Goal: Task Accomplishment & Management: Use online tool/utility

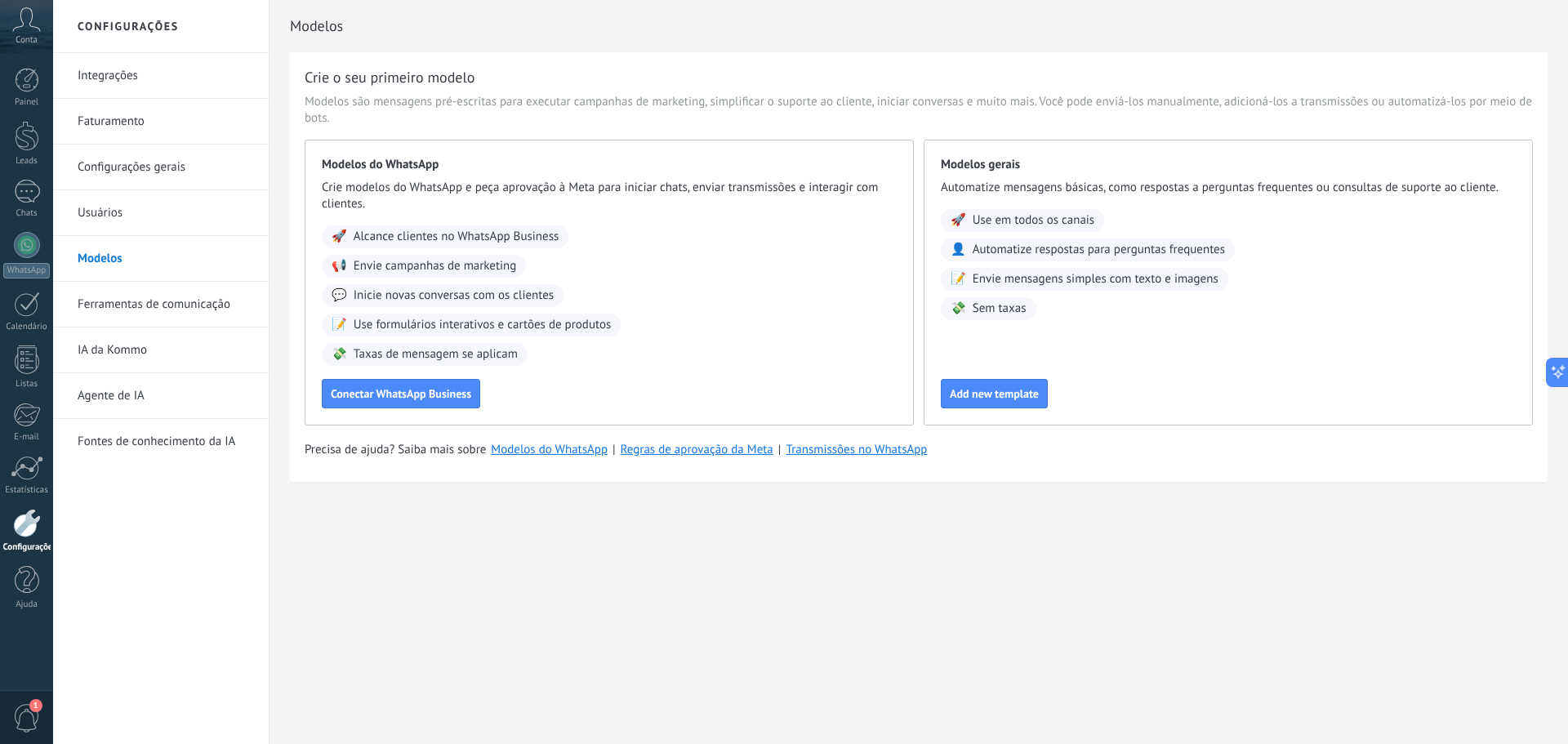
click at [31, 535] on div at bounding box center [27, 523] width 28 height 29
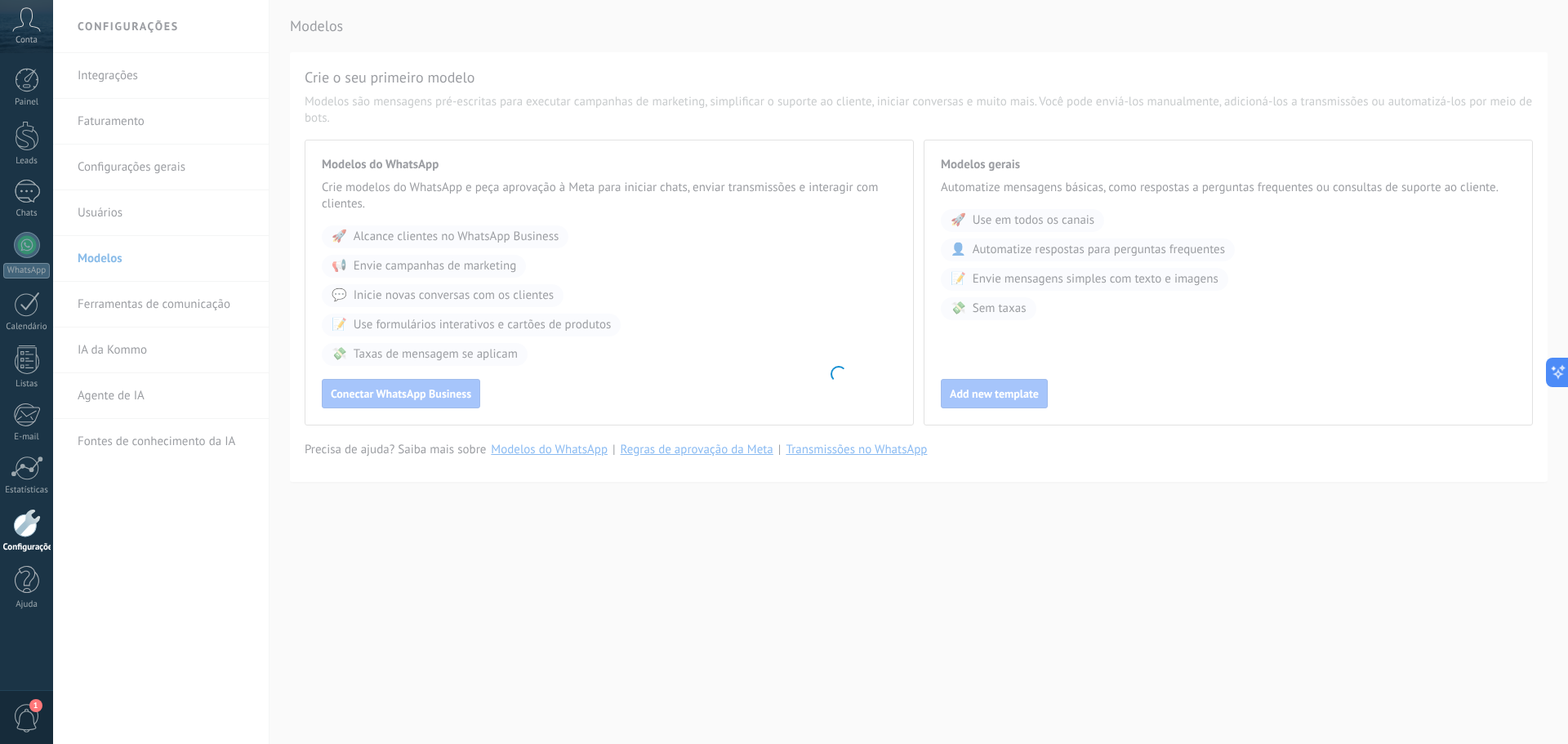
click at [29, 523] on div at bounding box center [27, 523] width 28 height 29
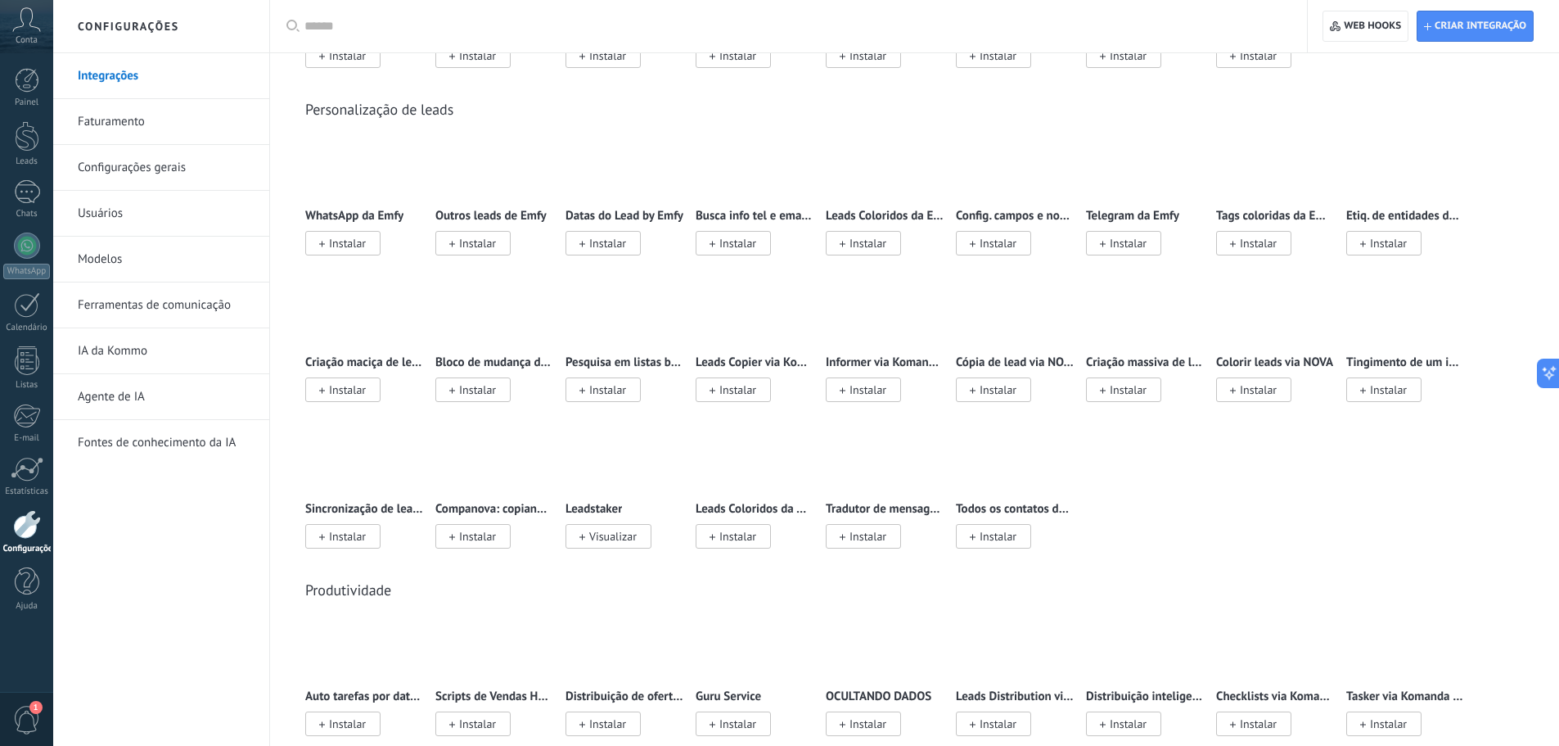
scroll to position [4256, 0]
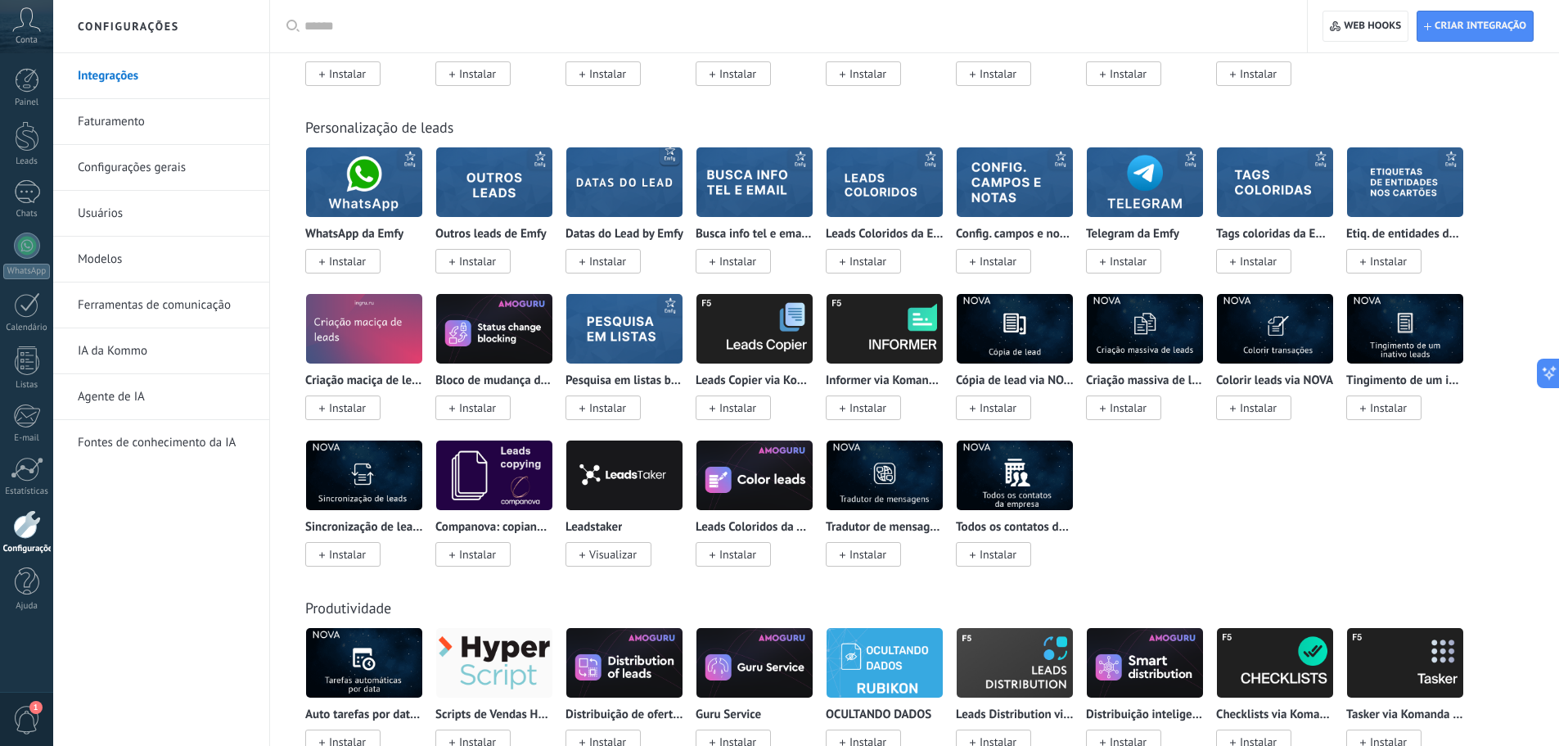
click at [429, 42] on div at bounding box center [795, 26] width 980 height 52
click at [428, 25] on input "text" at bounding box center [795, 26] width 980 height 17
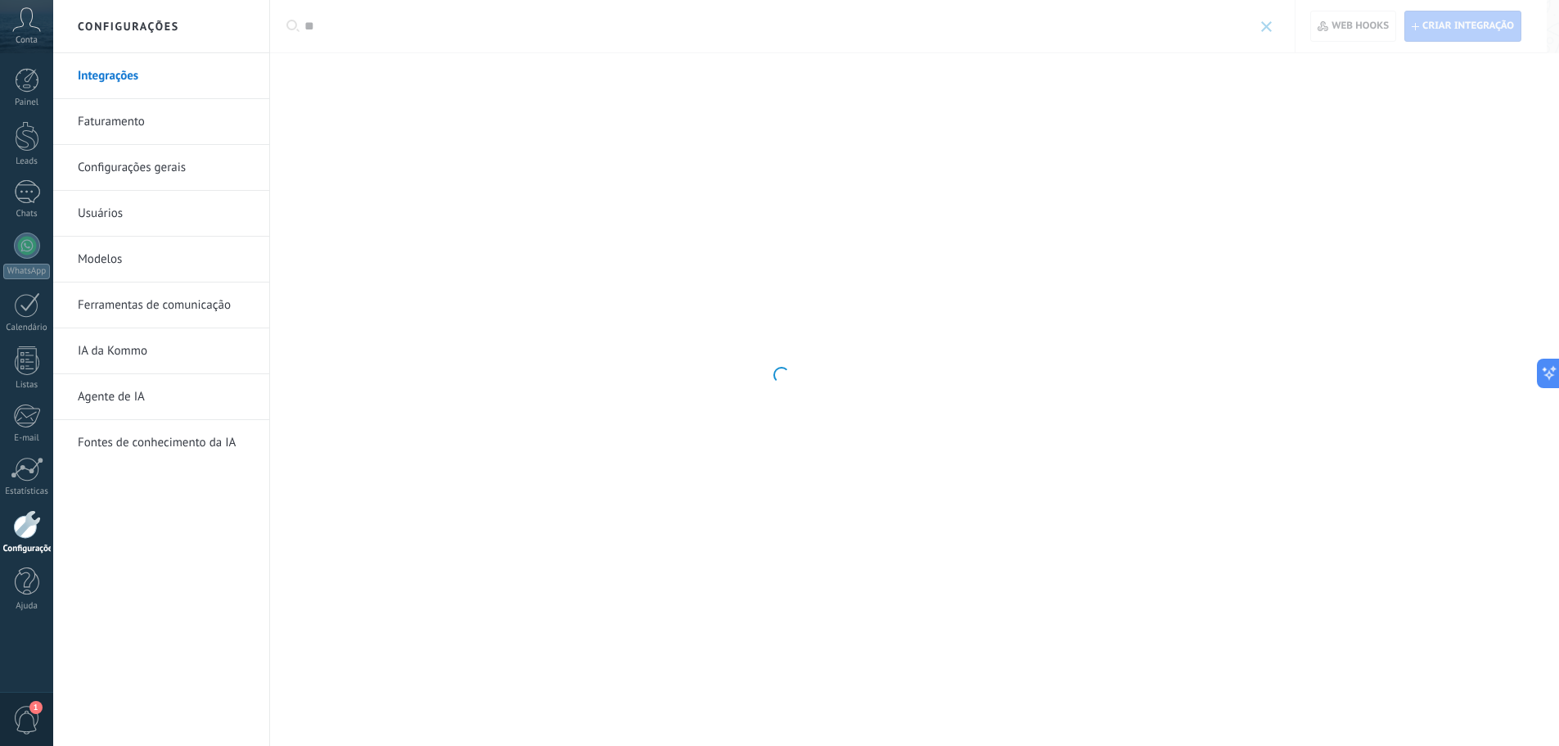
scroll to position [0, 0]
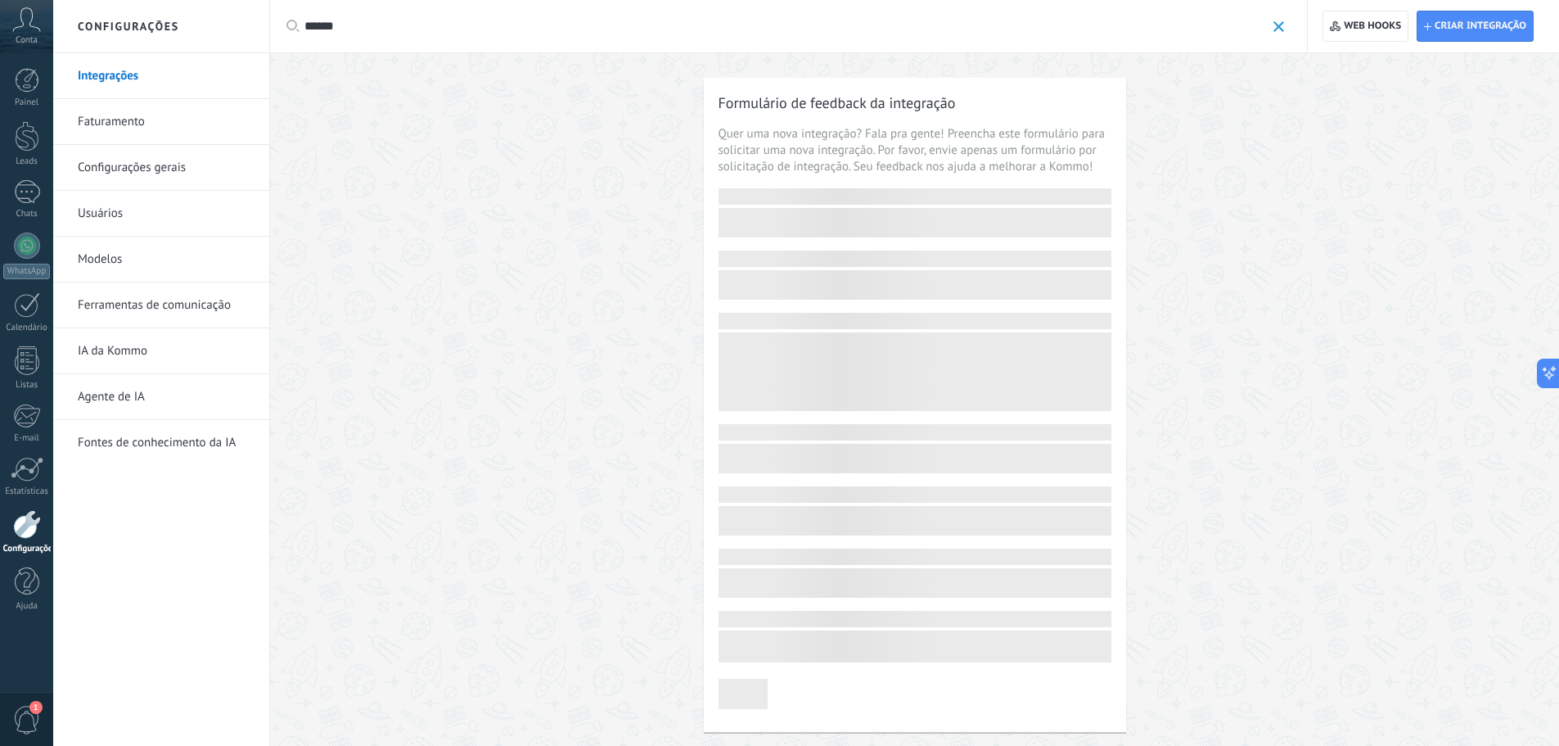
type input "******"
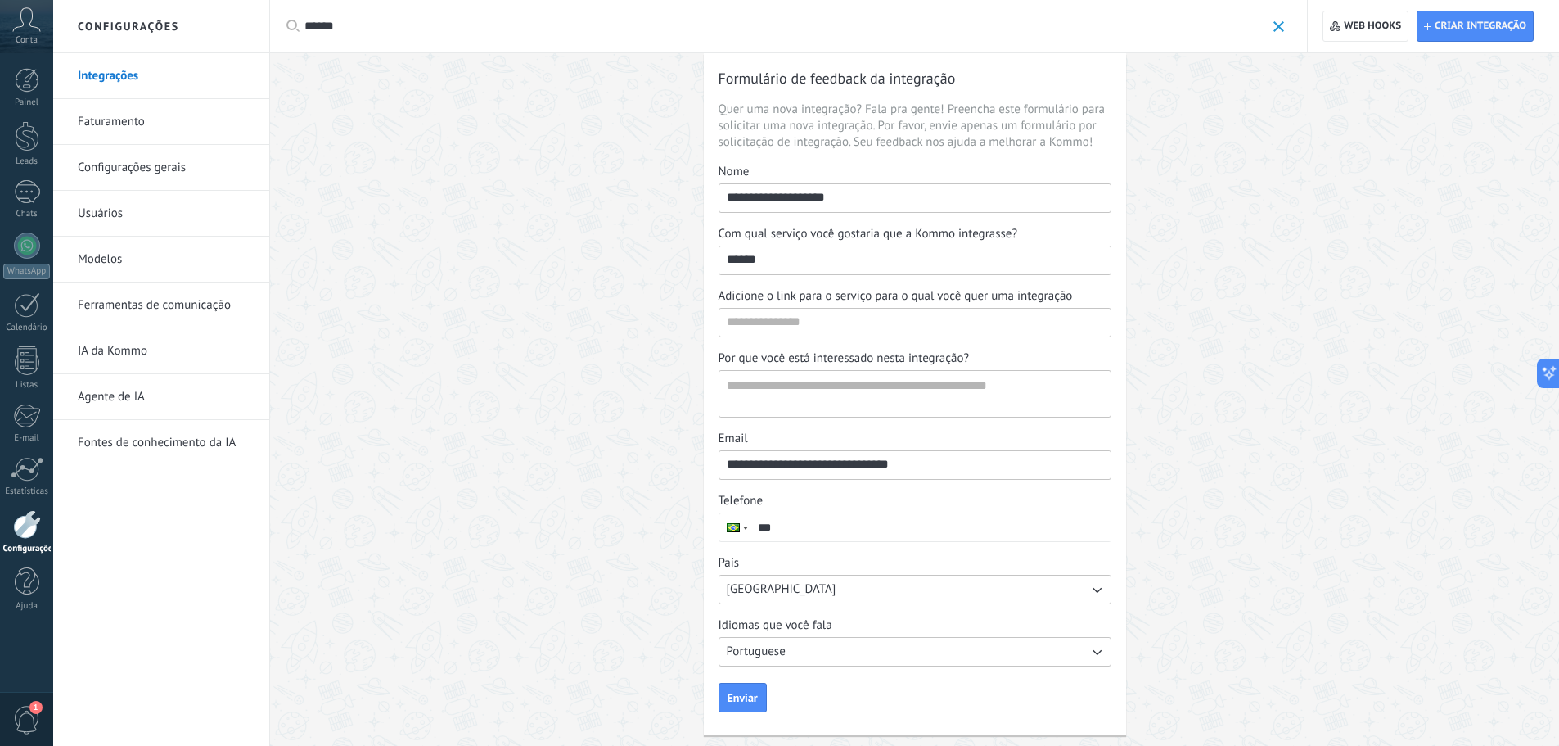
scroll to position [38, 0]
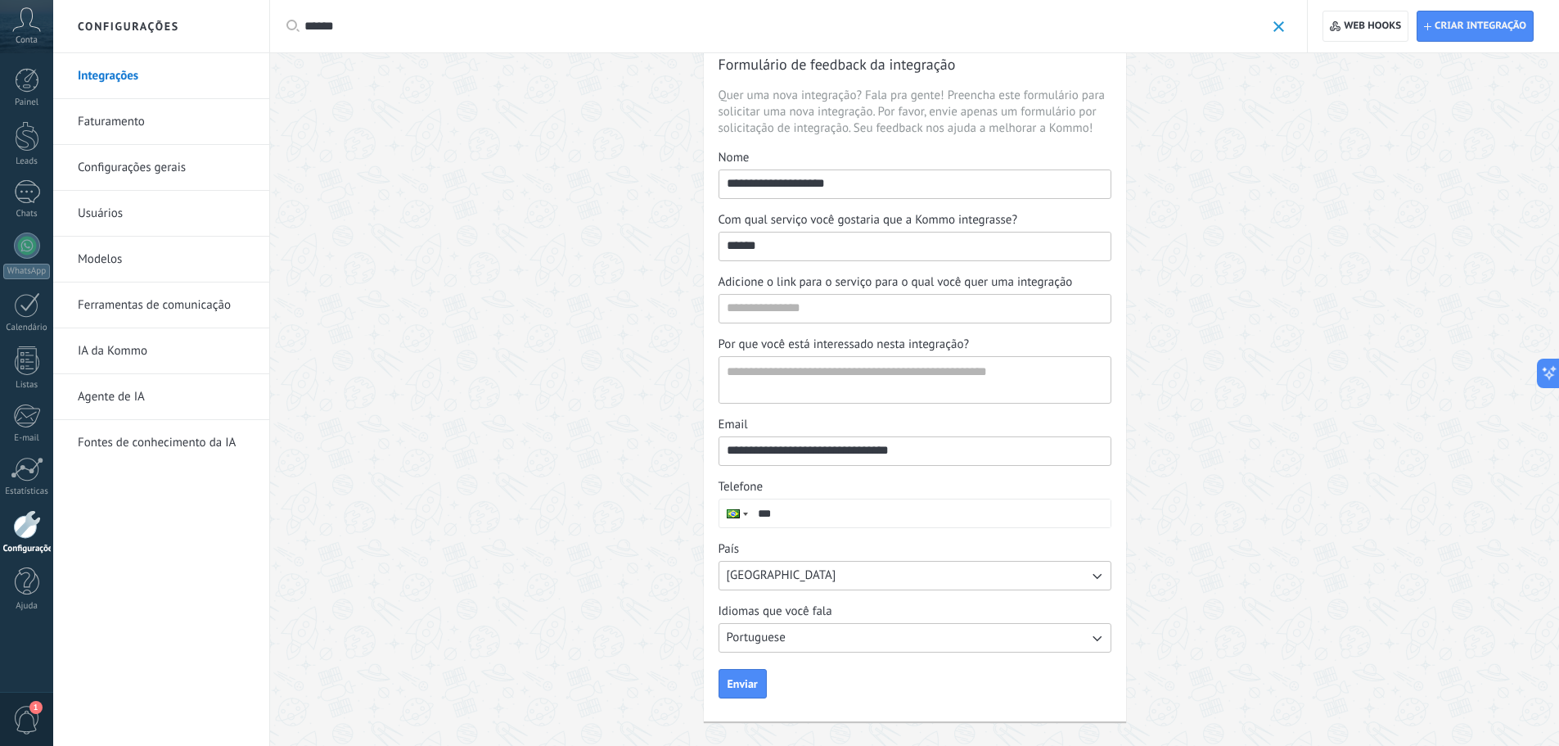
click at [125, 408] on link "Agente de IA" at bounding box center [165, 397] width 175 height 46
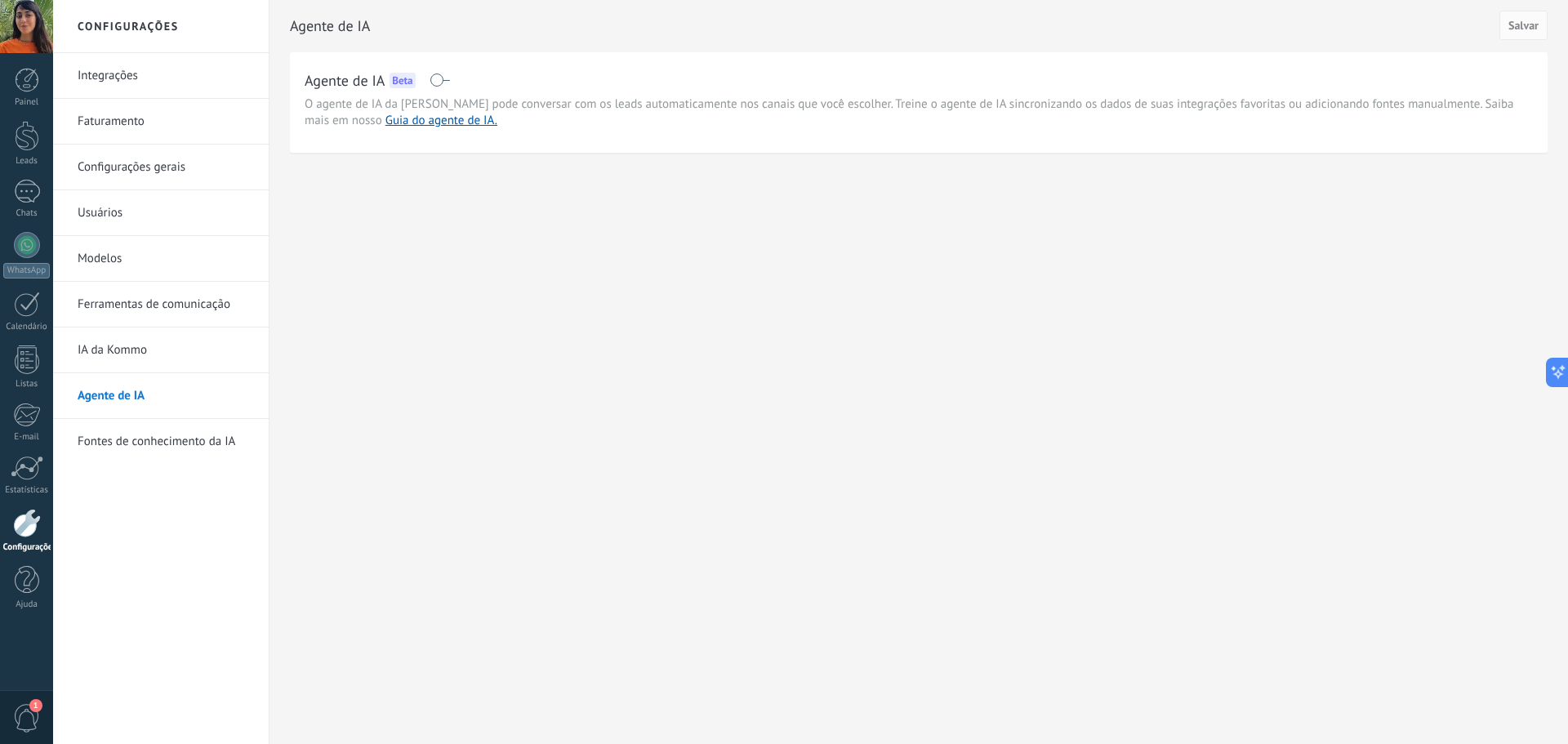
click at [119, 339] on link "IA da Kommo" at bounding box center [165, 350] width 175 height 46
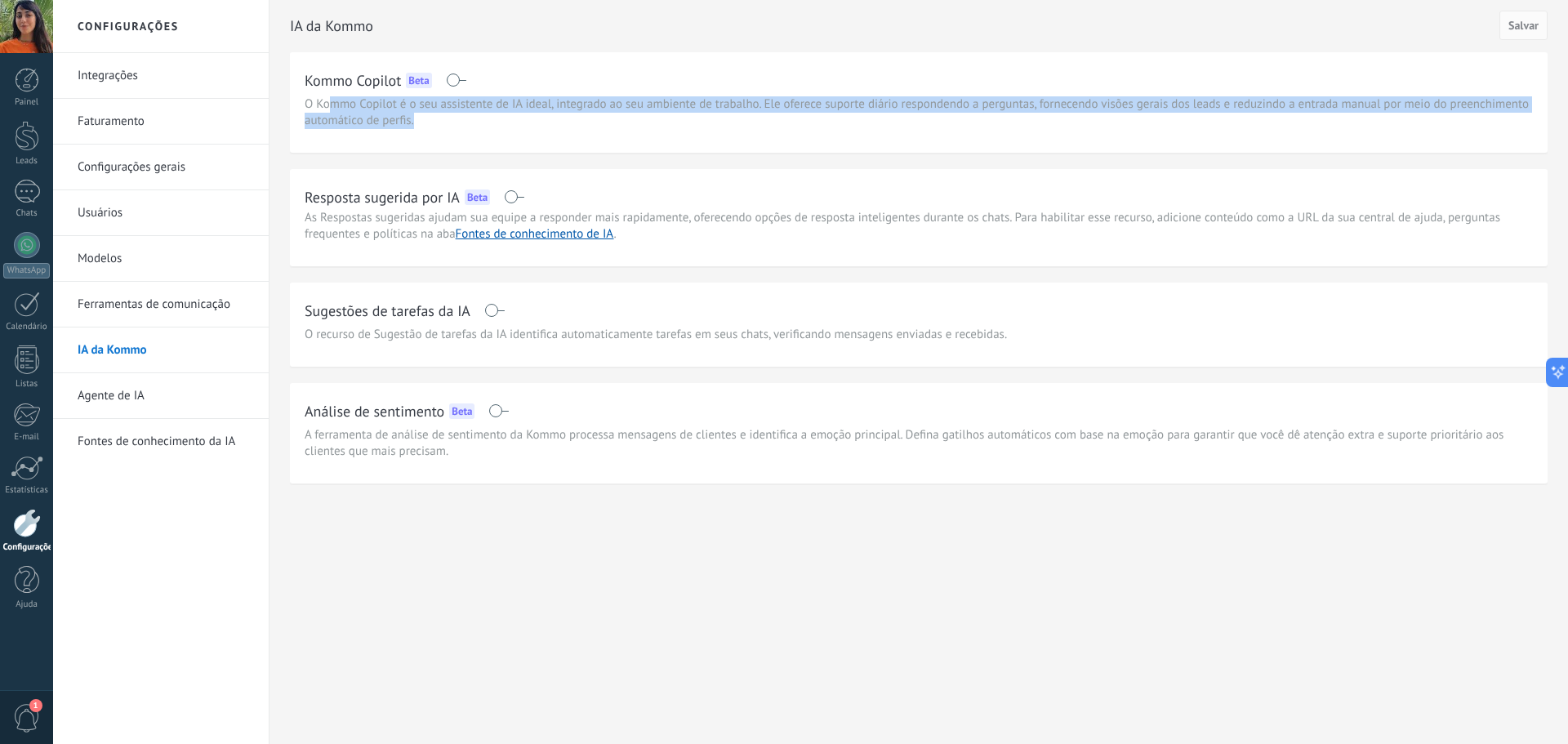
drag, startPoint x: 425, startPoint y: 119, endPoint x: 335, endPoint y: 105, distance: 91.1
click at [331, 107] on span "O Kommo Copilot é o seu assistente de IA ideal, integrado ao seu ambiente de tr…" at bounding box center [918, 113] width 1228 height 33
click at [574, 108] on span "O Kommo Copilot é o seu assistente de IA ideal, integrado ao seu ambiente de tr…" at bounding box center [918, 113] width 1228 height 33
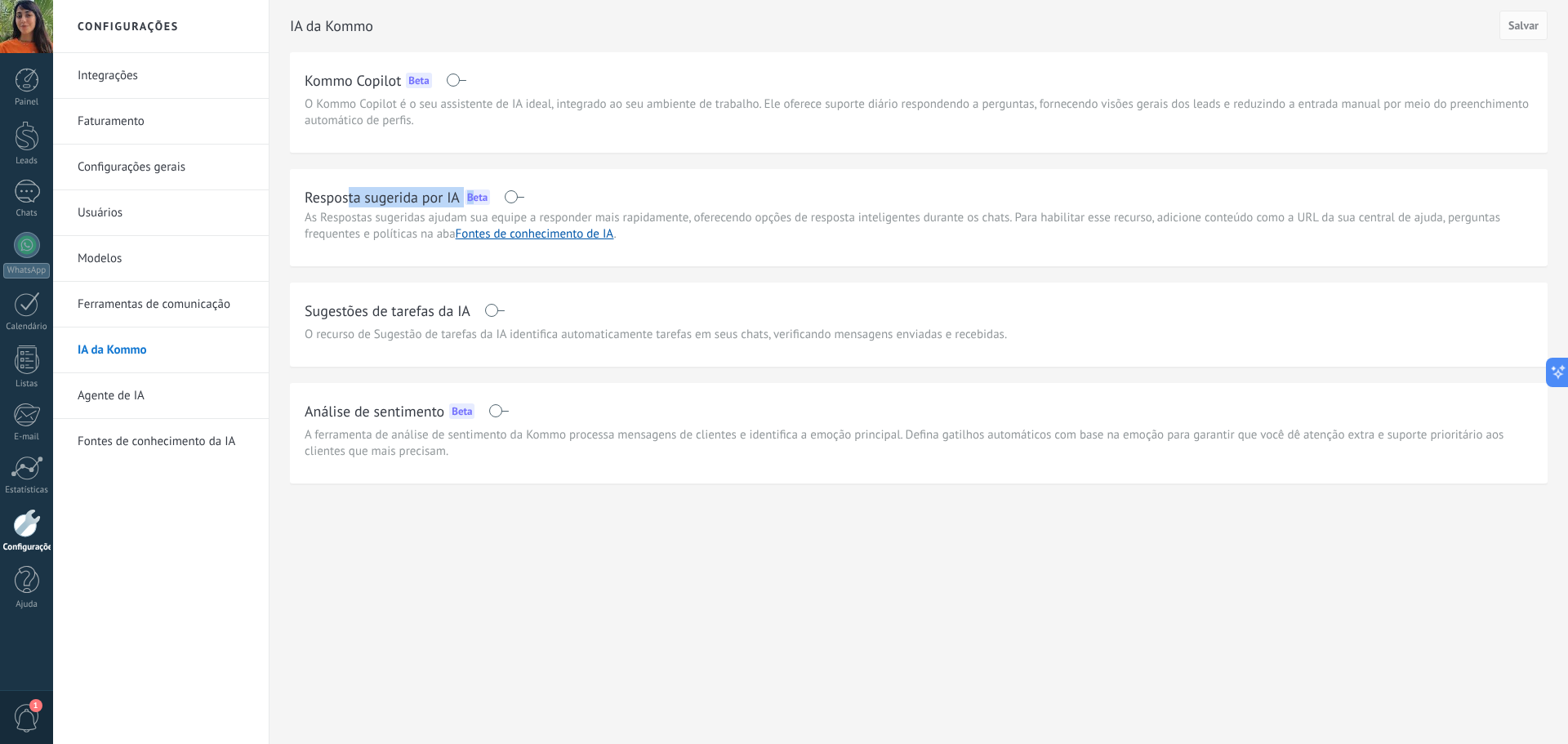
drag, startPoint x: 425, startPoint y: 195, endPoint x: 497, endPoint y: 195, distance: 72.0
click at [497, 195] on div "Resposta sugerida por IA Beta" at bounding box center [402, 196] width 196 height 20
click at [349, 229] on span "As Respostas sugeridas ajudam sua equipe a responder mais rapidamente, oferecen…" at bounding box center [902, 225] width 1195 height 32
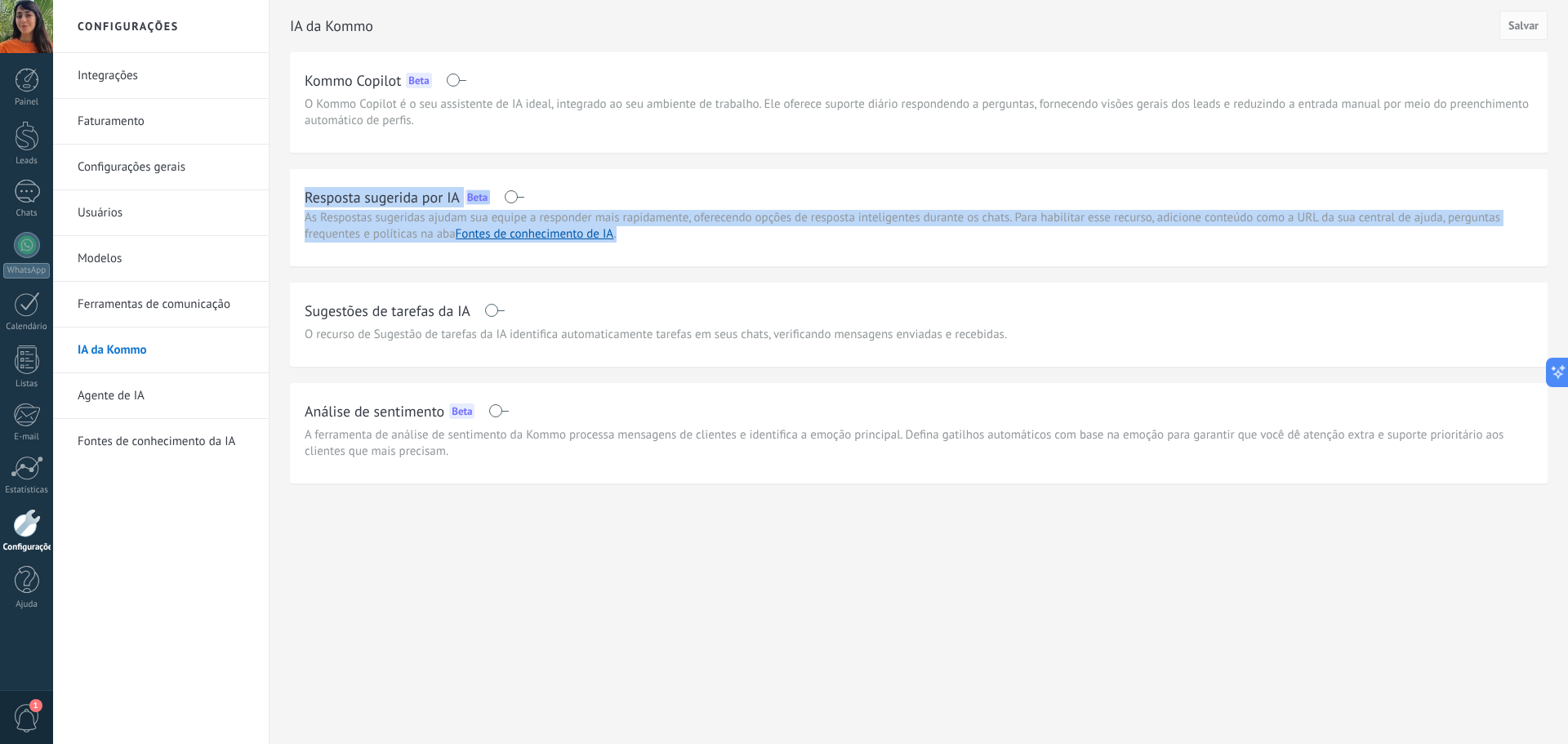
drag, startPoint x: 353, startPoint y: 198, endPoint x: 679, endPoint y: 240, distance: 328.7
click at [679, 240] on div "Resposta sugerida por IA Beta As Respostas sugeridas ajudam sua equipe a respon…" at bounding box center [919, 216] width 1258 height 97
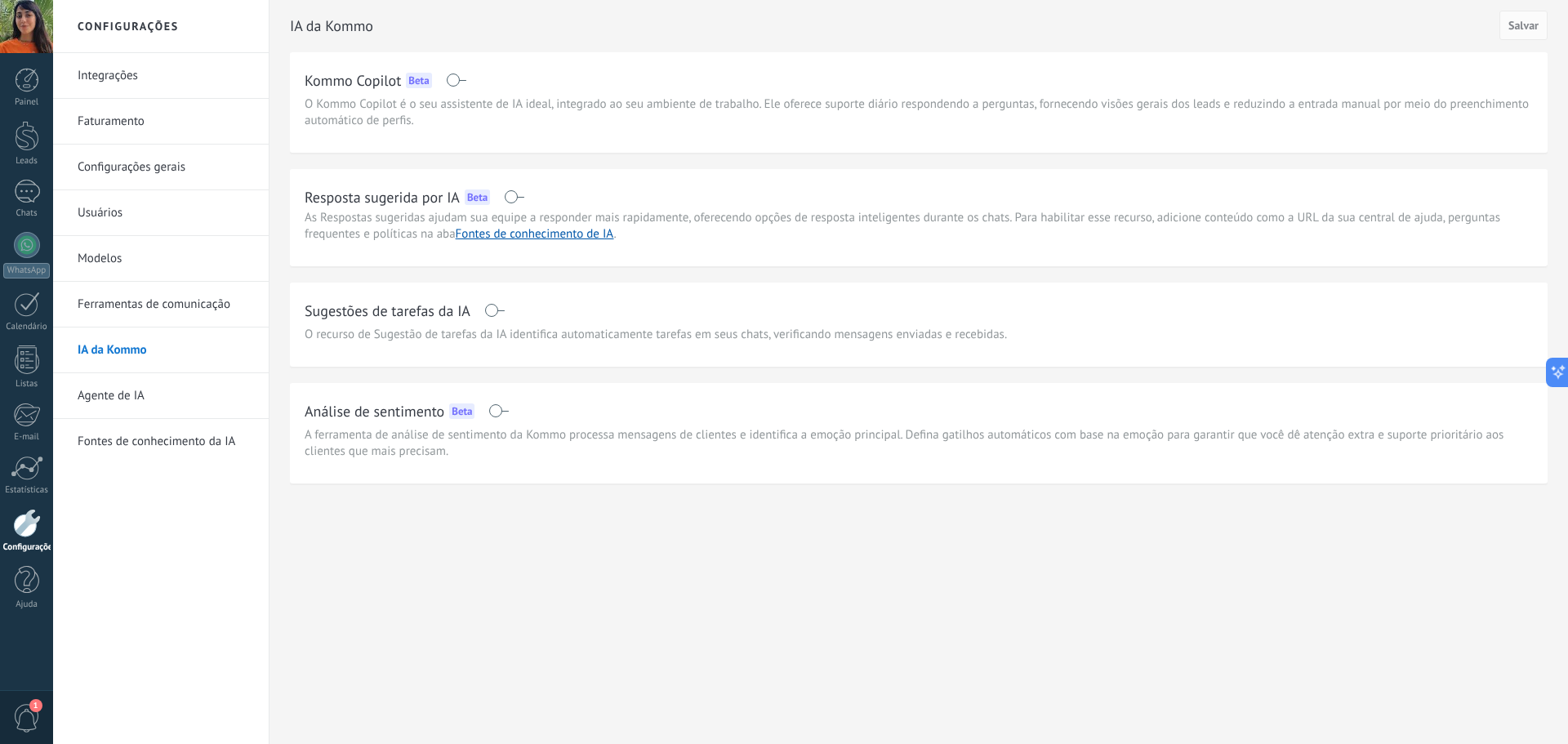
click at [414, 300] on h2 "Sugestões de tarefas da IA" at bounding box center [387, 310] width 166 height 20
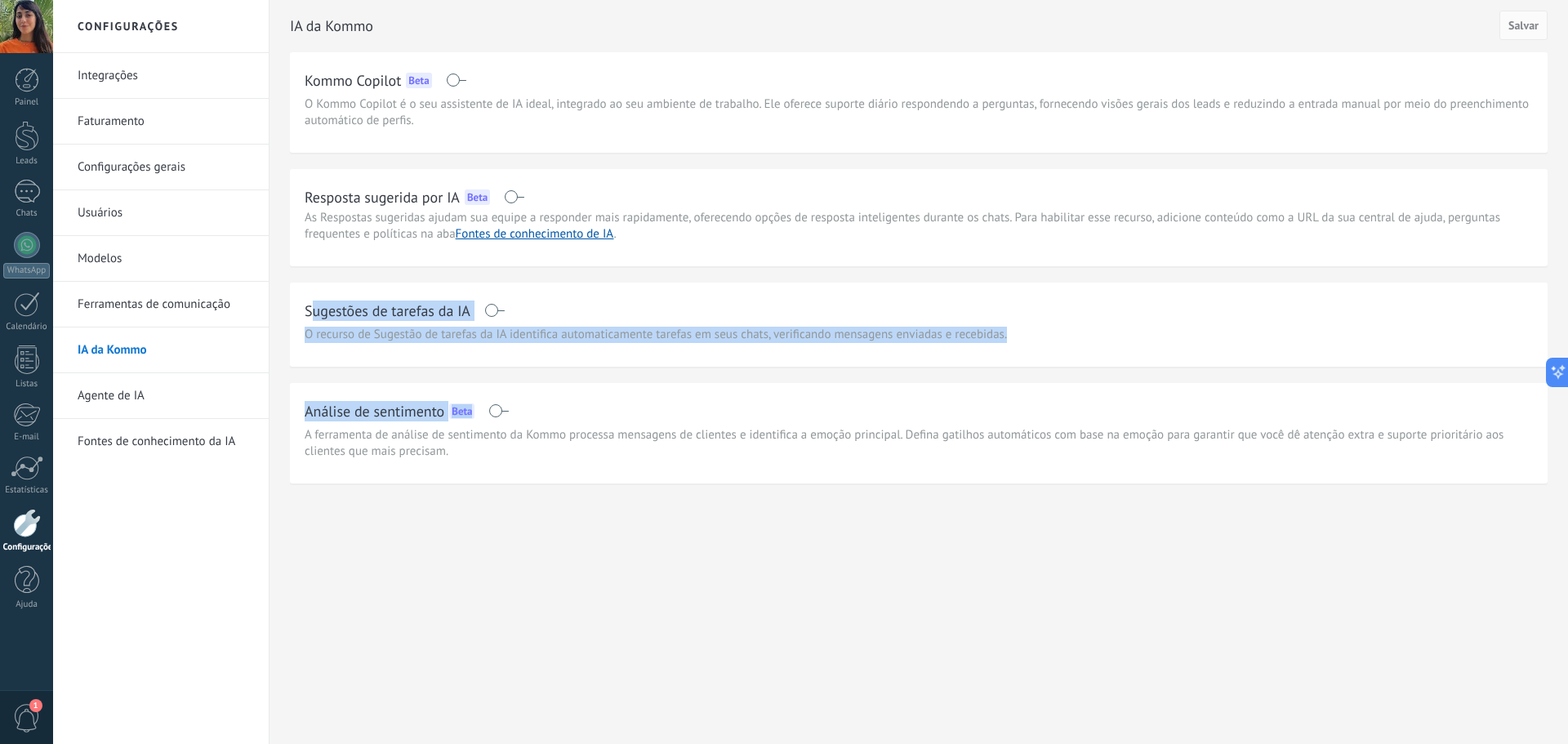
drag, startPoint x: 310, startPoint y: 304, endPoint x: 695, endPoint y: 374, distance: 391.3
click at [695, 374] on div "IA da Kommo Salvar Kommo Copilot Beta O Kommo Copilot é o seu assistente de IA …" at bounding box center [919, 241] width 1258 height 484
click at [356, 406] on h2 "Análise de sentimento" at bounding box center [374, 411] width 140 height 20
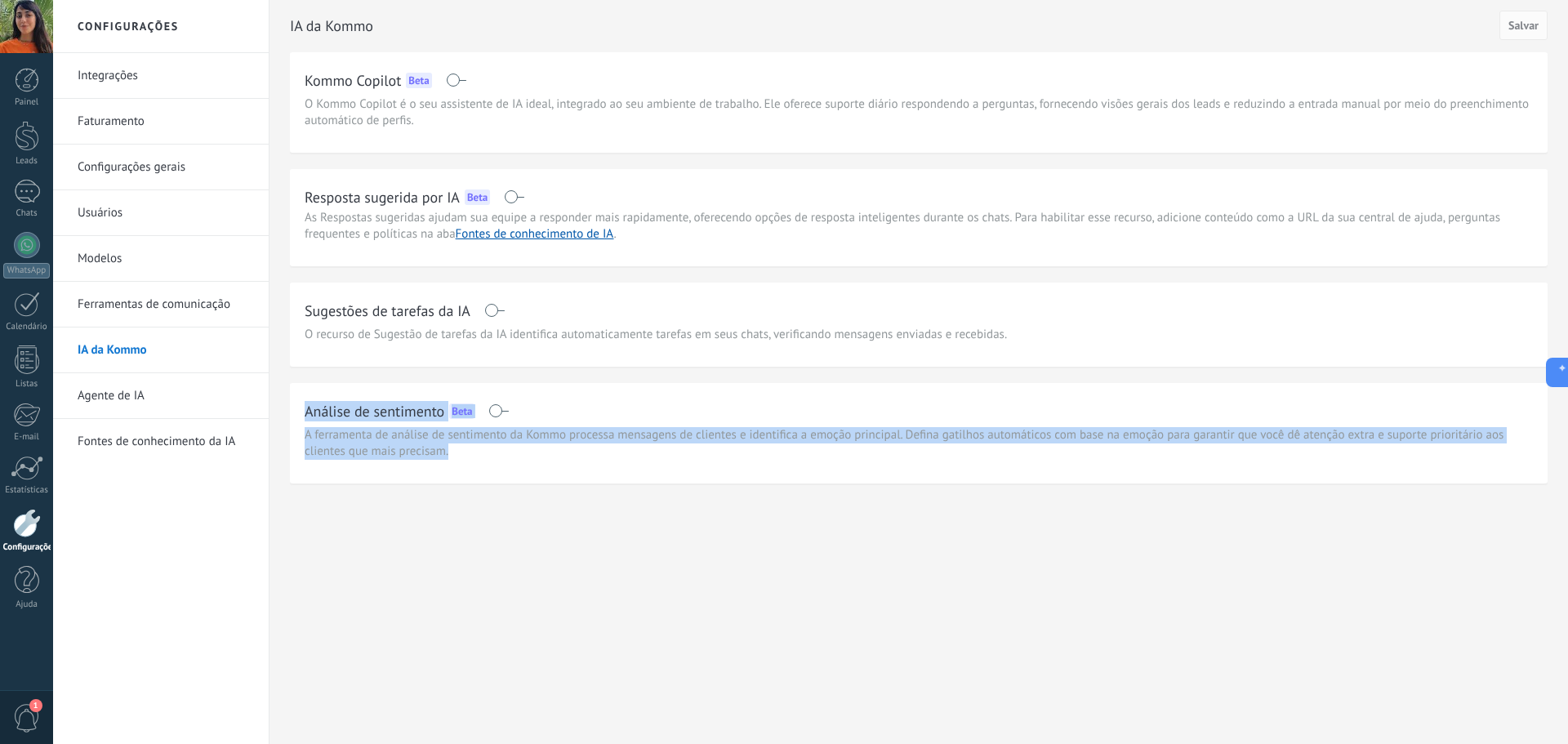
drag, startPoint x: 295, startPoint y: 406, endPoint x: 422, endPoint y: 444, distance: 132.6
click at [487, 467] on div "Análise de sentimento Beta A ferramenta de análise de sentimento da Kommo proce…" at bounding box center [919, 433] width 1258 height 101
click at [121, 294] on link "Ferramentas de comunicação" at bounding box center [165, 304] width 175 height 46
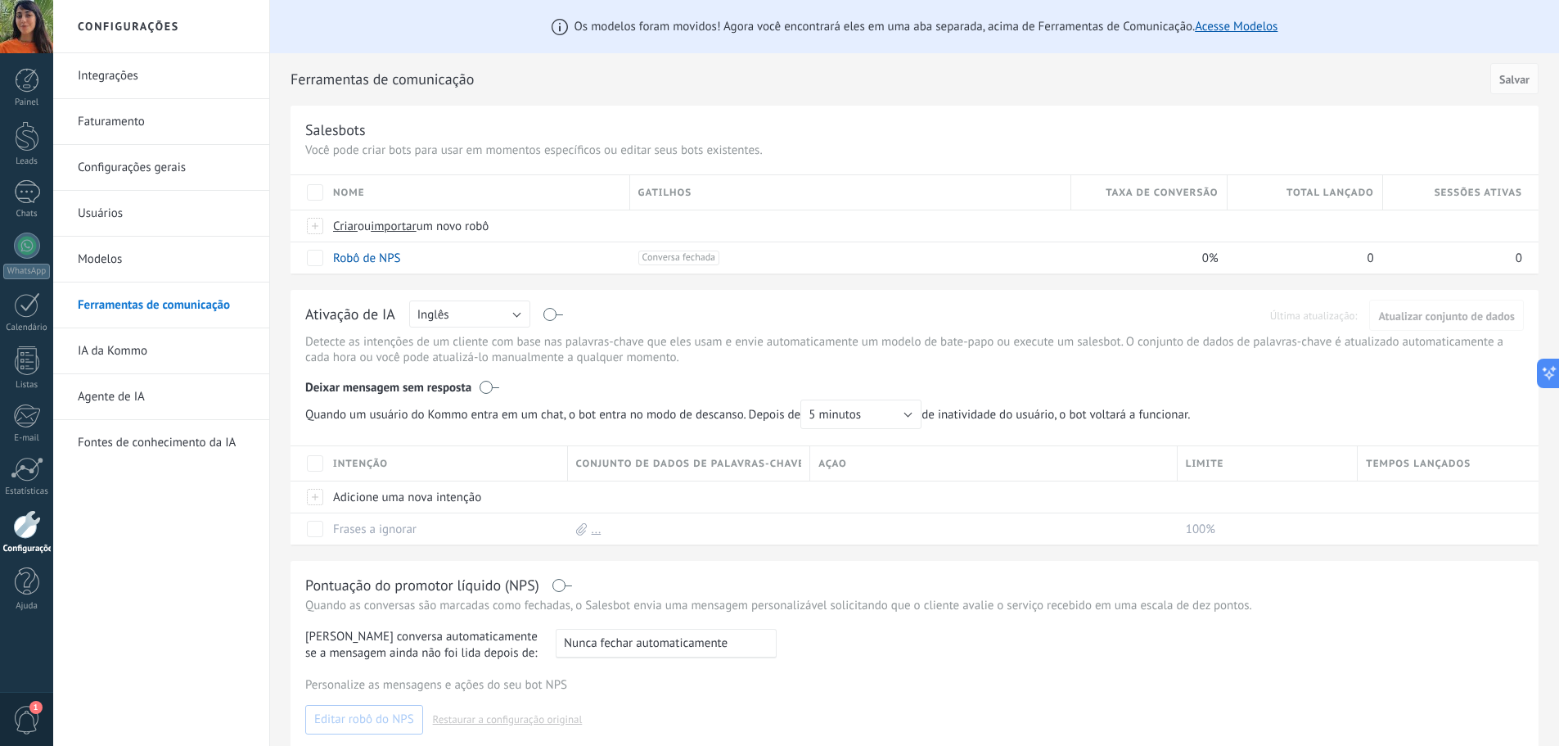
click at [129, 277] on link "Modelos" at bounding box center [165, 260] width 175 height 46
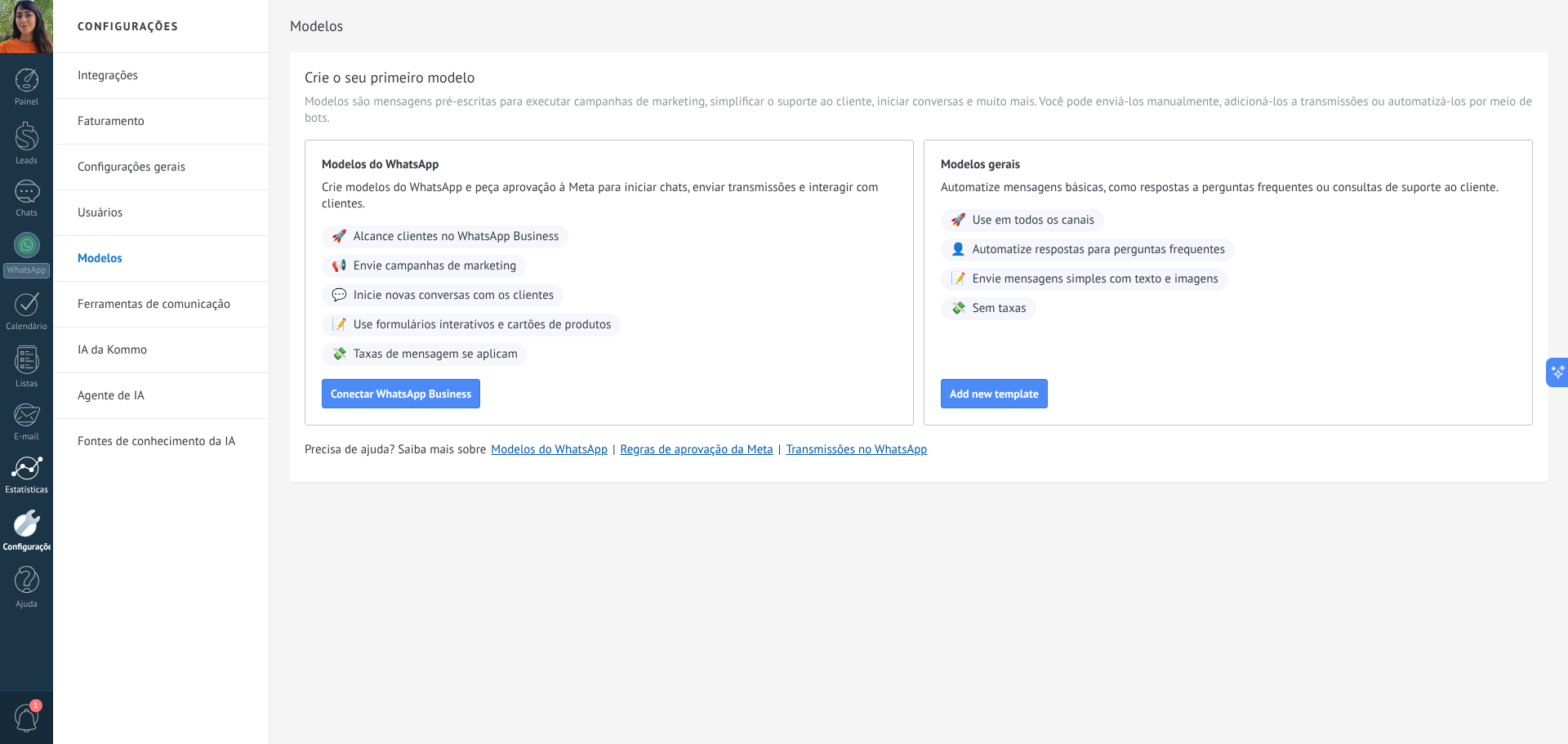
click at [25, 478] on div at bounding box center [27, 468] width 33 height 25
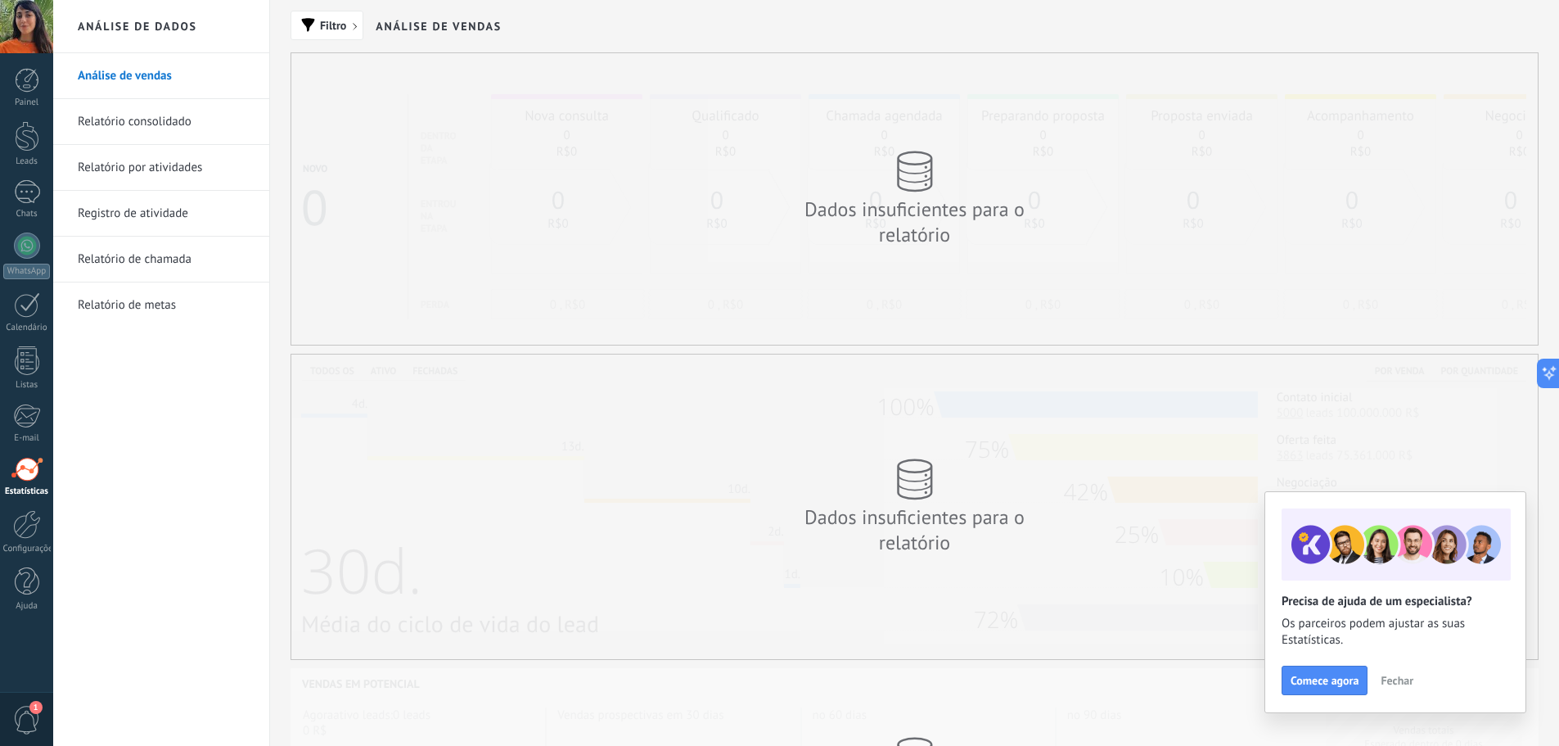
click at [864, 470] on div "Dados insuficientes para o relatório" at bounding box center [914, 506] width 327 height 129
click at [141, 113] on link "Relatório consolidado" at bounding box center [165, 122] width 175 height 46
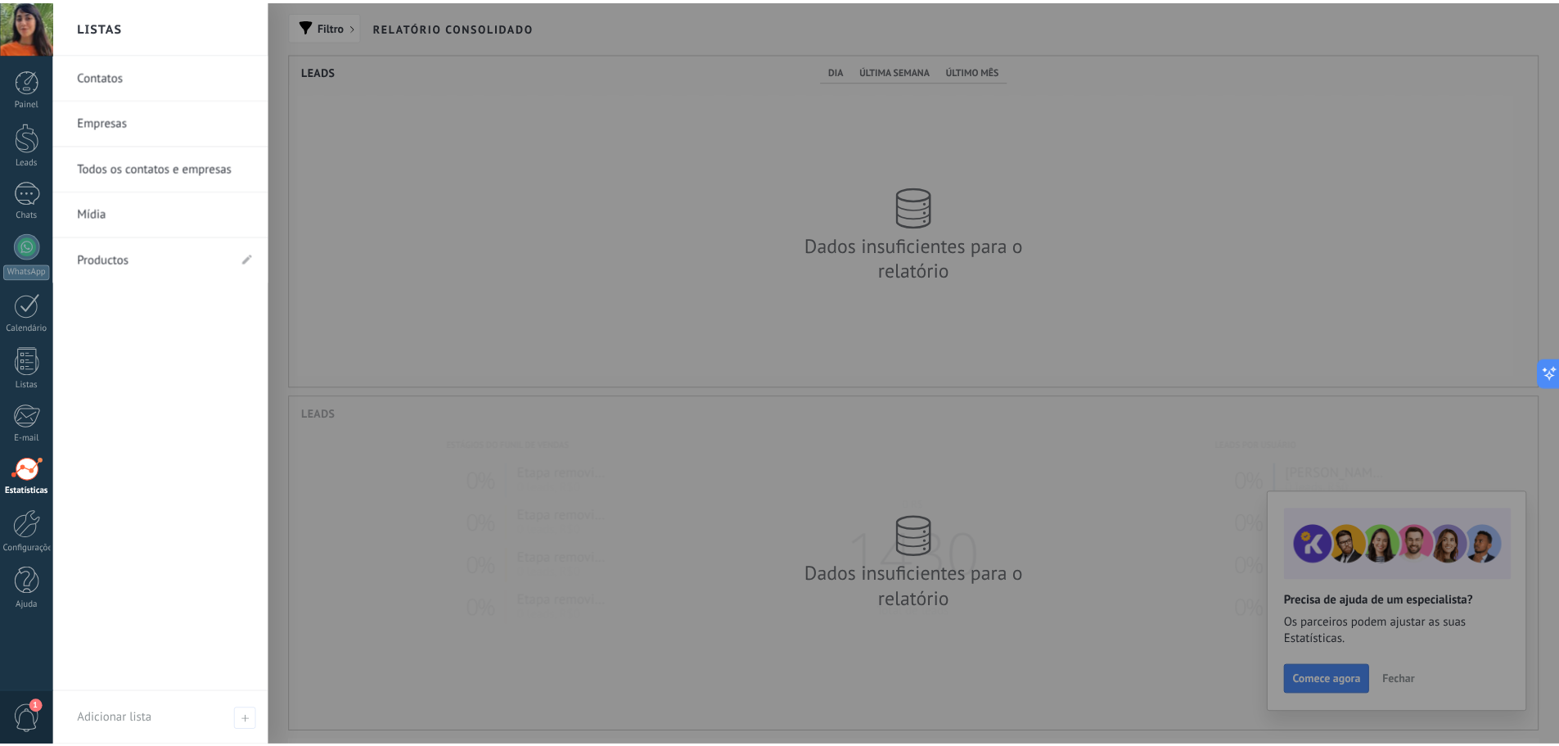
scroll to position [818223, 817310]
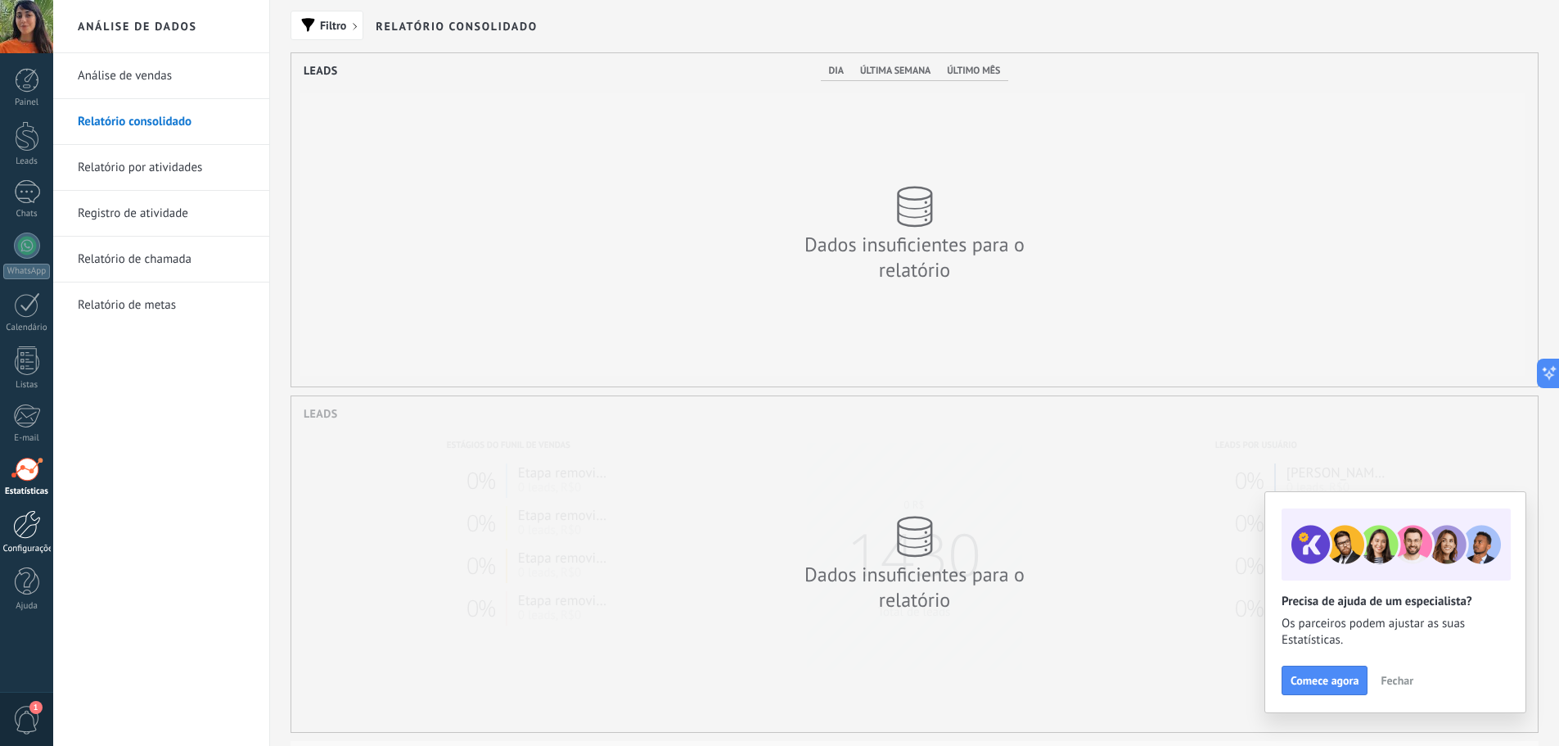
click at [25, 539] on link "Configurações" at bounding box center [26, 532] width 53 height 44
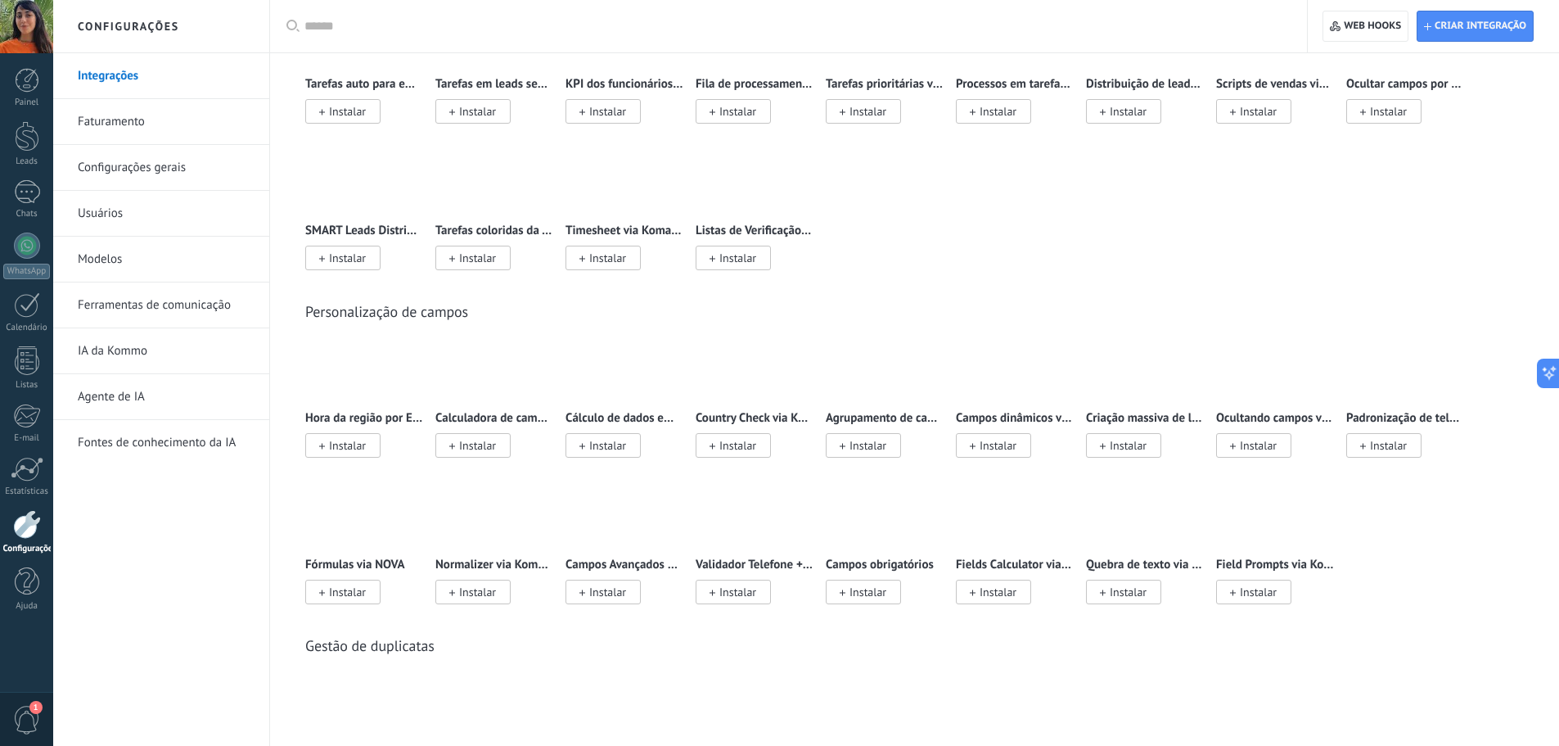
scroll to position [5119, 0]
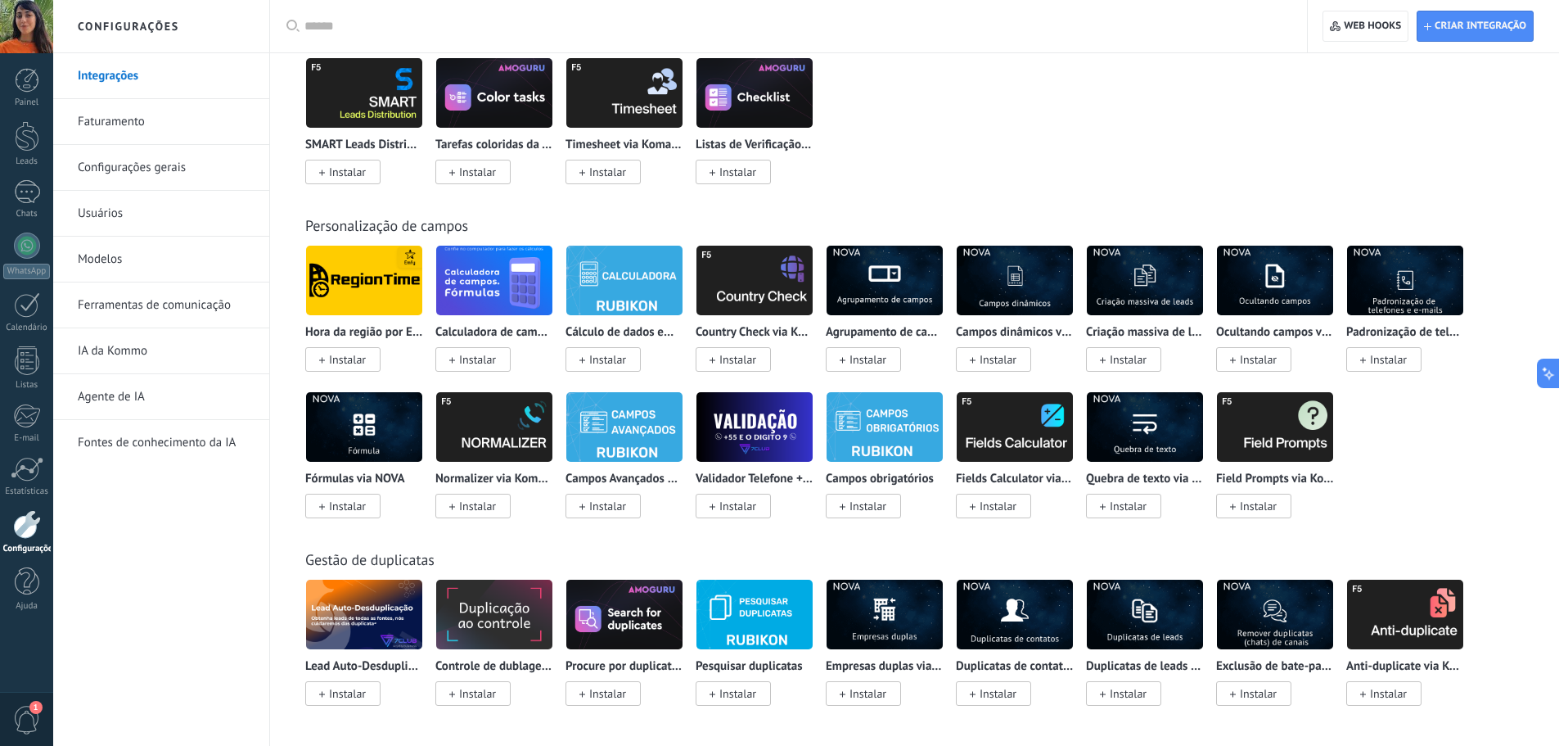
click at [1288, 465] on div "Field Prompts via Komanda F5 Instalar" at bounding box center [1275, 452] width 118 height 123
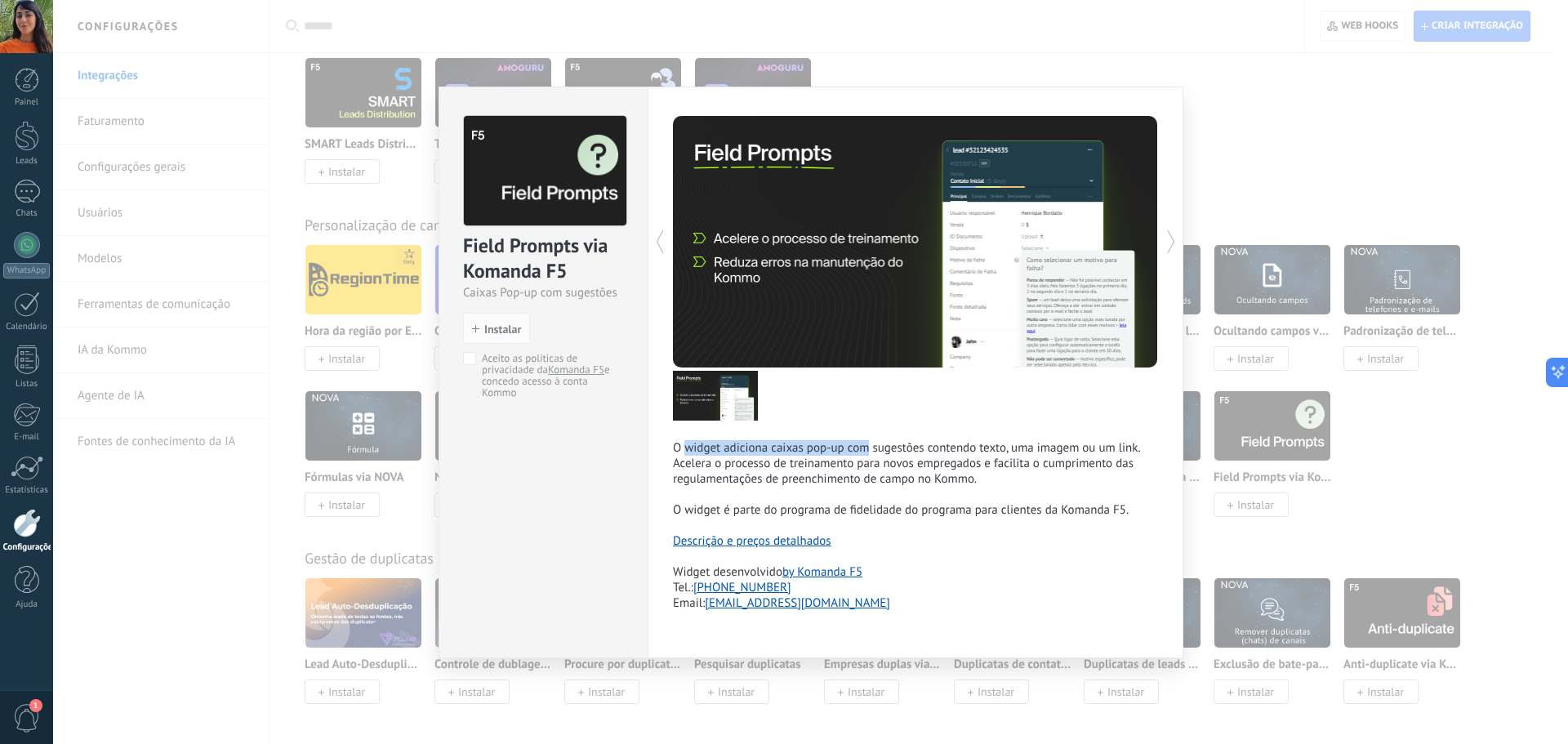
drag, startPoint x: 686, startPoint y: 448, endPoint x: 868, endPoint y: 452, distance: 182.0
click at [868, 452] on p "O widget adiciona caixas pop-up com sugestões contendo texto, uma imagem ou um …" at bounding box center [915, 479] width 485 height 78
click at [872, 456] on p "O widget adiciona caixas pop-up com sugestões contendo texto, uma imagem ou um …" at bounding box center [915, 479] width 485 height 78
click at [781, 690] on div "Field Prompts via Komanda F5 Caixas Pop-up com sugestões install Instalar Aceit…" at bounding box center [810, 372] width 1514 height 744
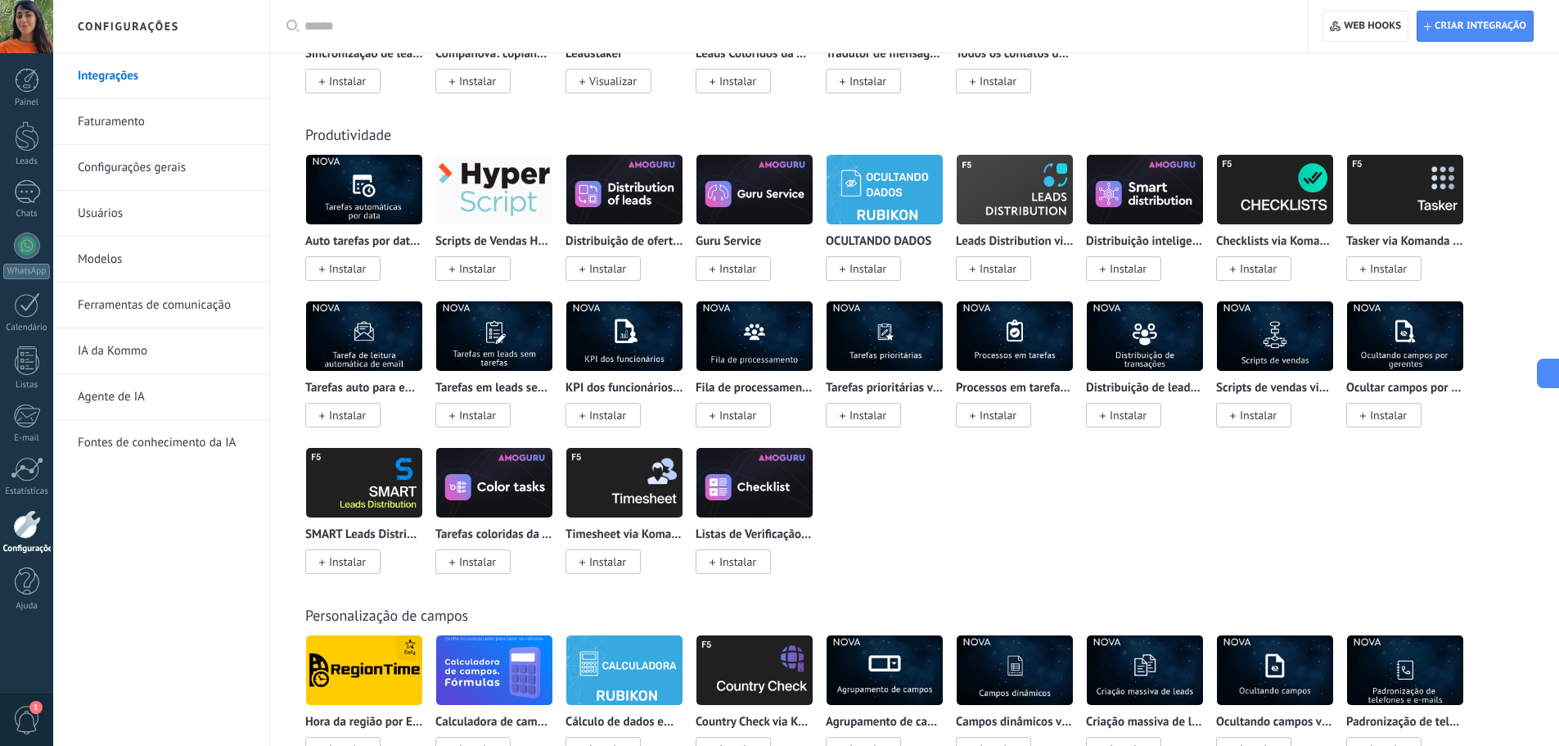
scroll to position [4683, 0]
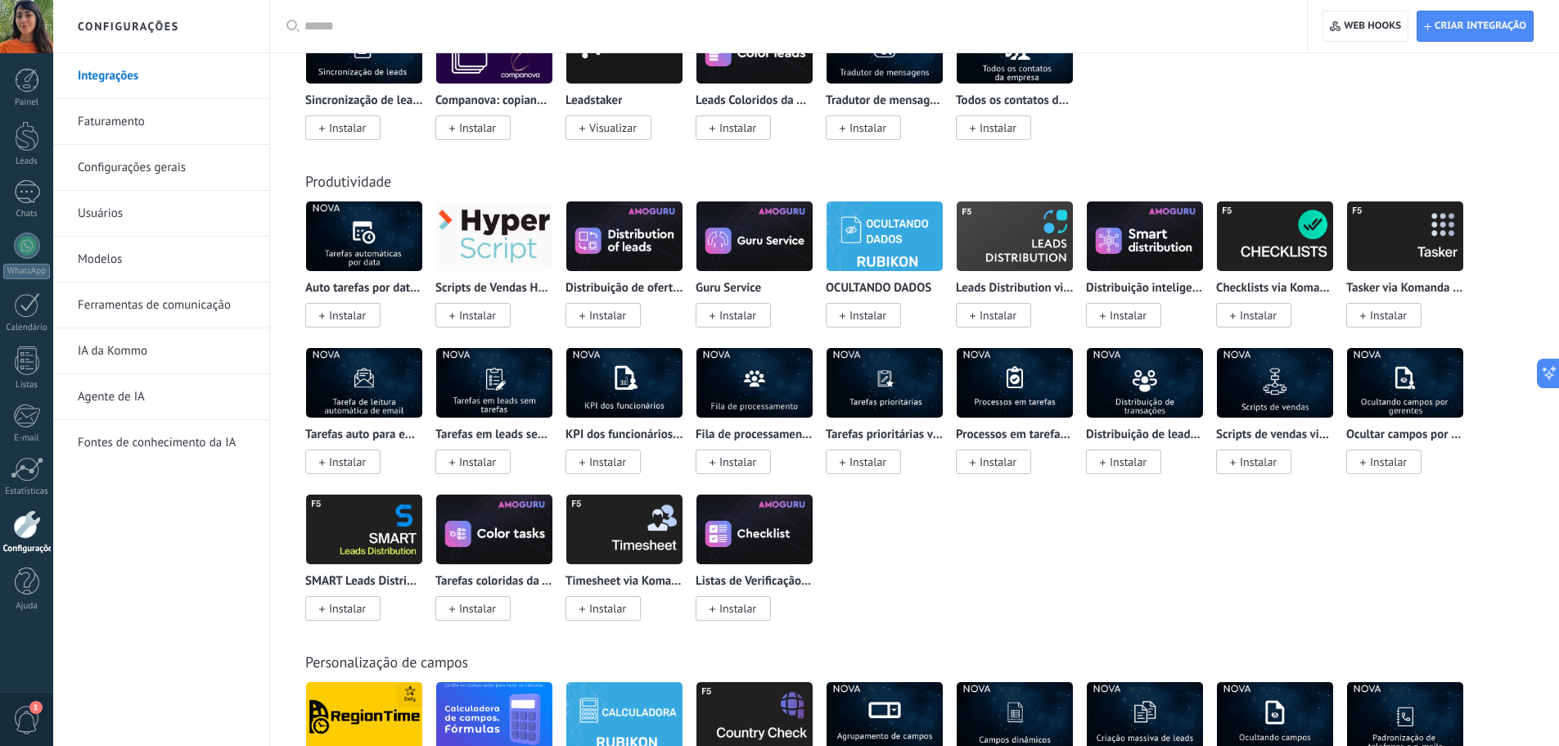
click at [347, 23] on input "text" at bounding box center [795, 26] width 980 height 17
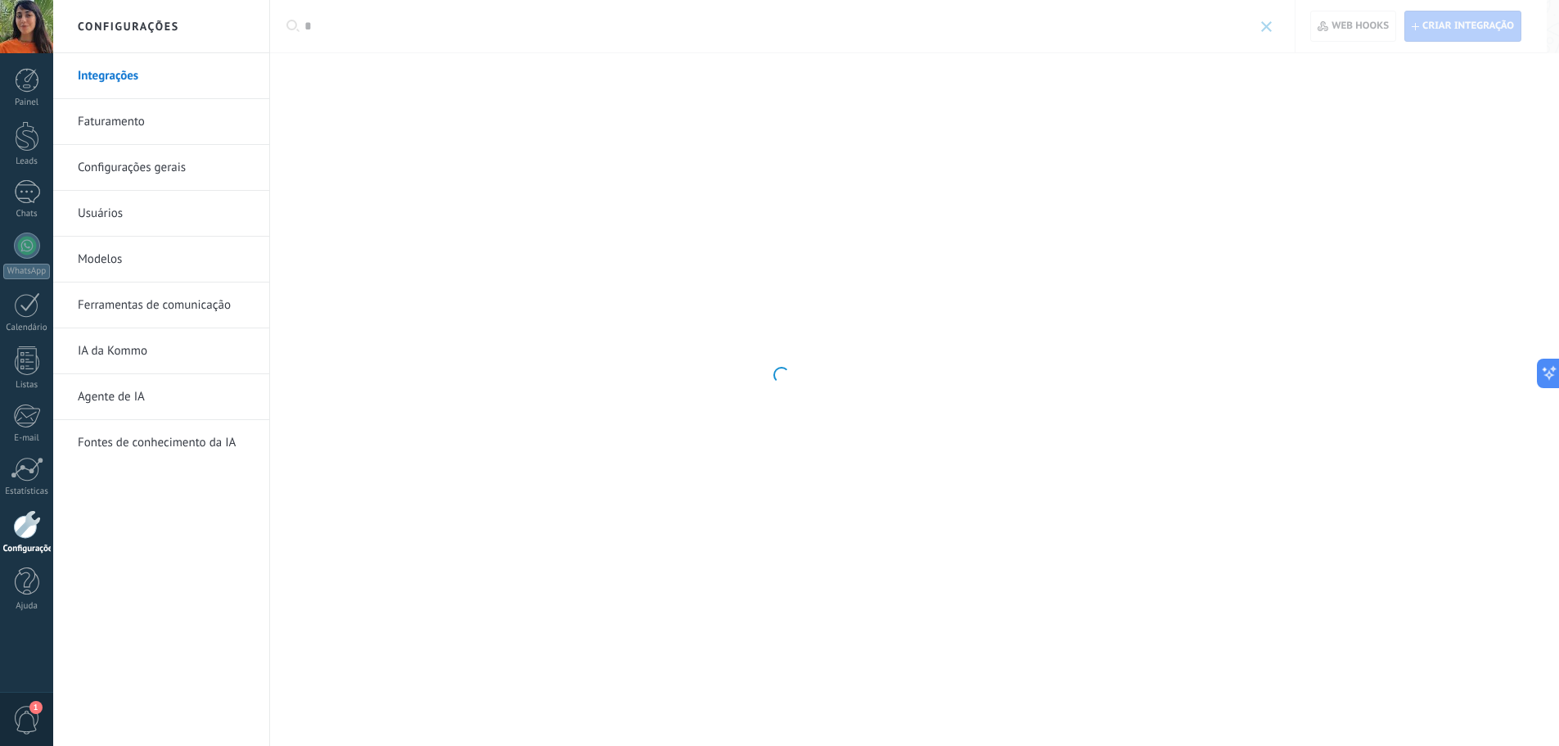
scroll to position [0, 0]
type input "*******"
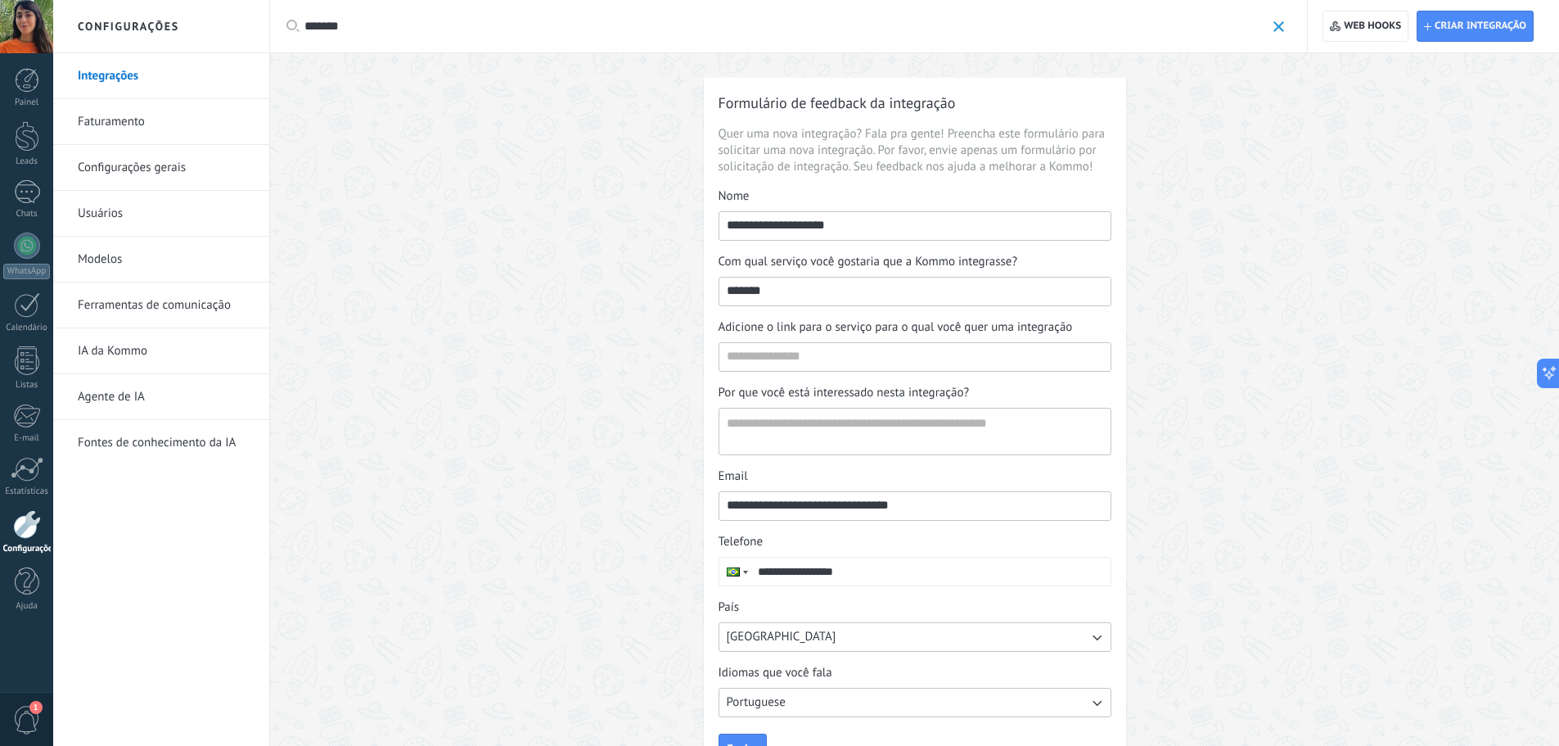
click at [372, 34] on input "*******" at bounding box center [785, 26] width 961 height 17
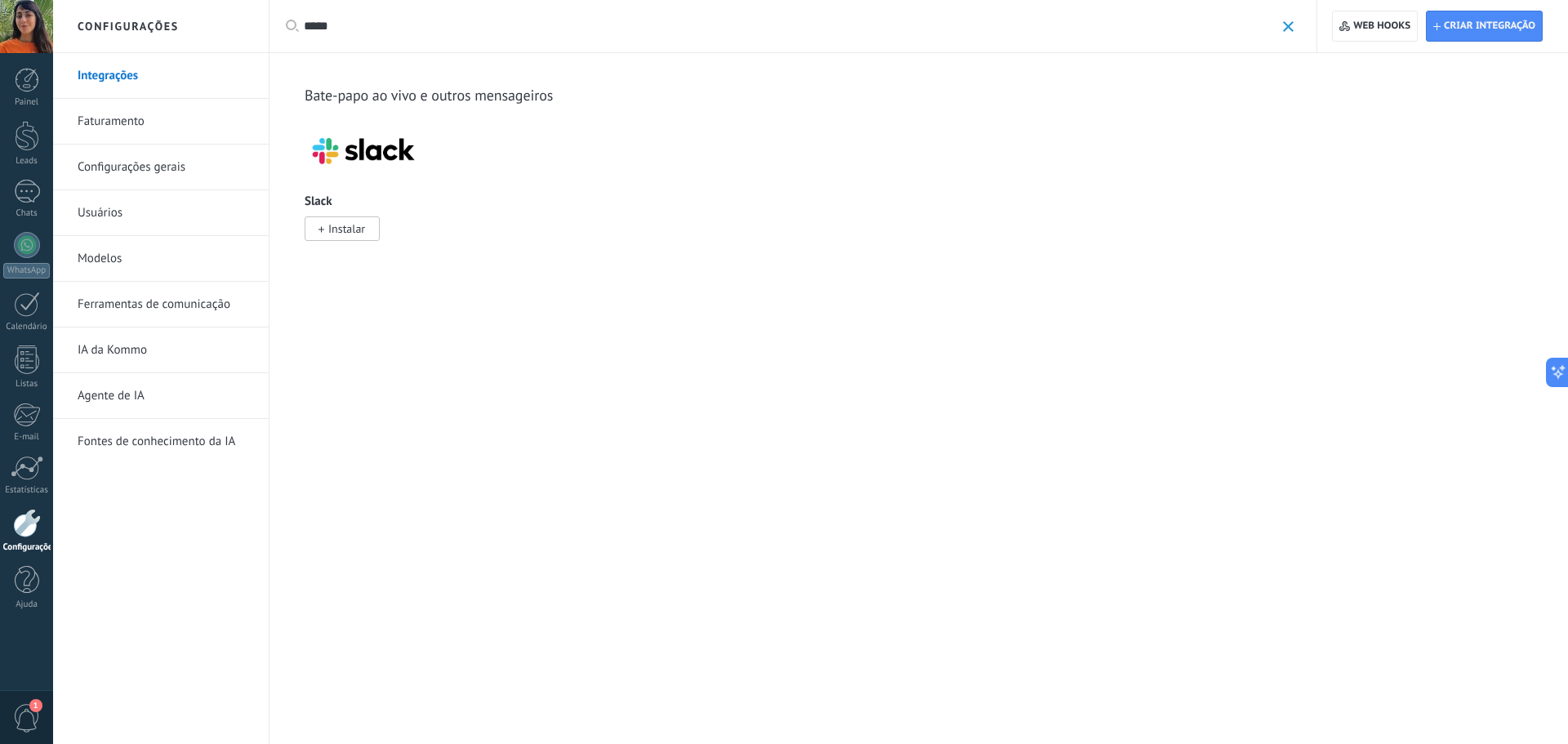
drag, startPoint x: 347, startPoint y: 29, endPoint x: 178, endPoint y: 26, distance: 169.0
click at [199, 30] on div "Configurações Integrações Faturamento Configurações gerais Usuários Modelos Fer…" at bounding box center [810, 372] width 1514 height 744
type input "*****"
click at [1294, 29] on div "Aplicar ***** Aplicar Redefinir" at bounding box center [792, 26] width 1048 height 52
click at [1290, 28] on span at bounding box center [1288, 26] width 11 height 11
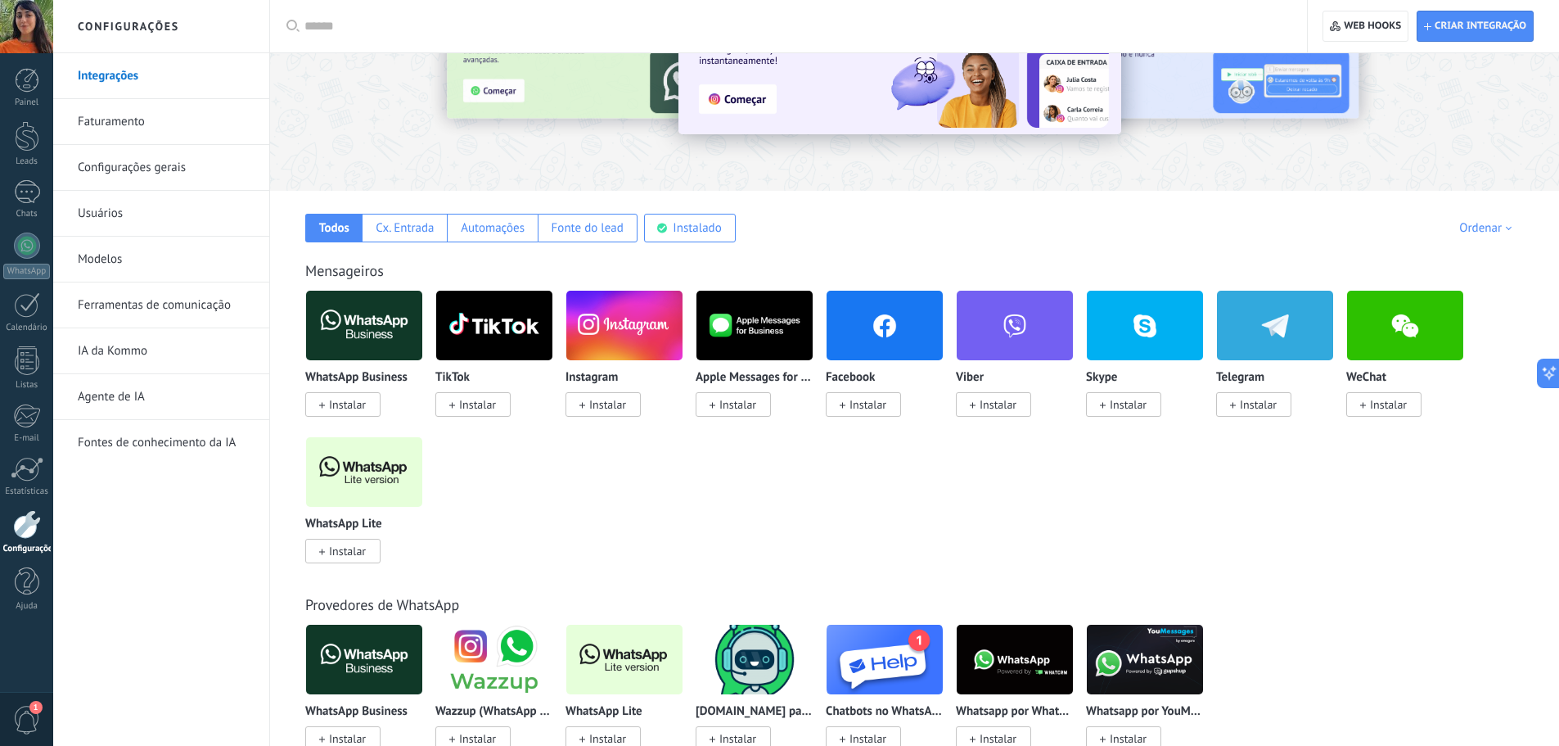
scroll to position [219, 0]
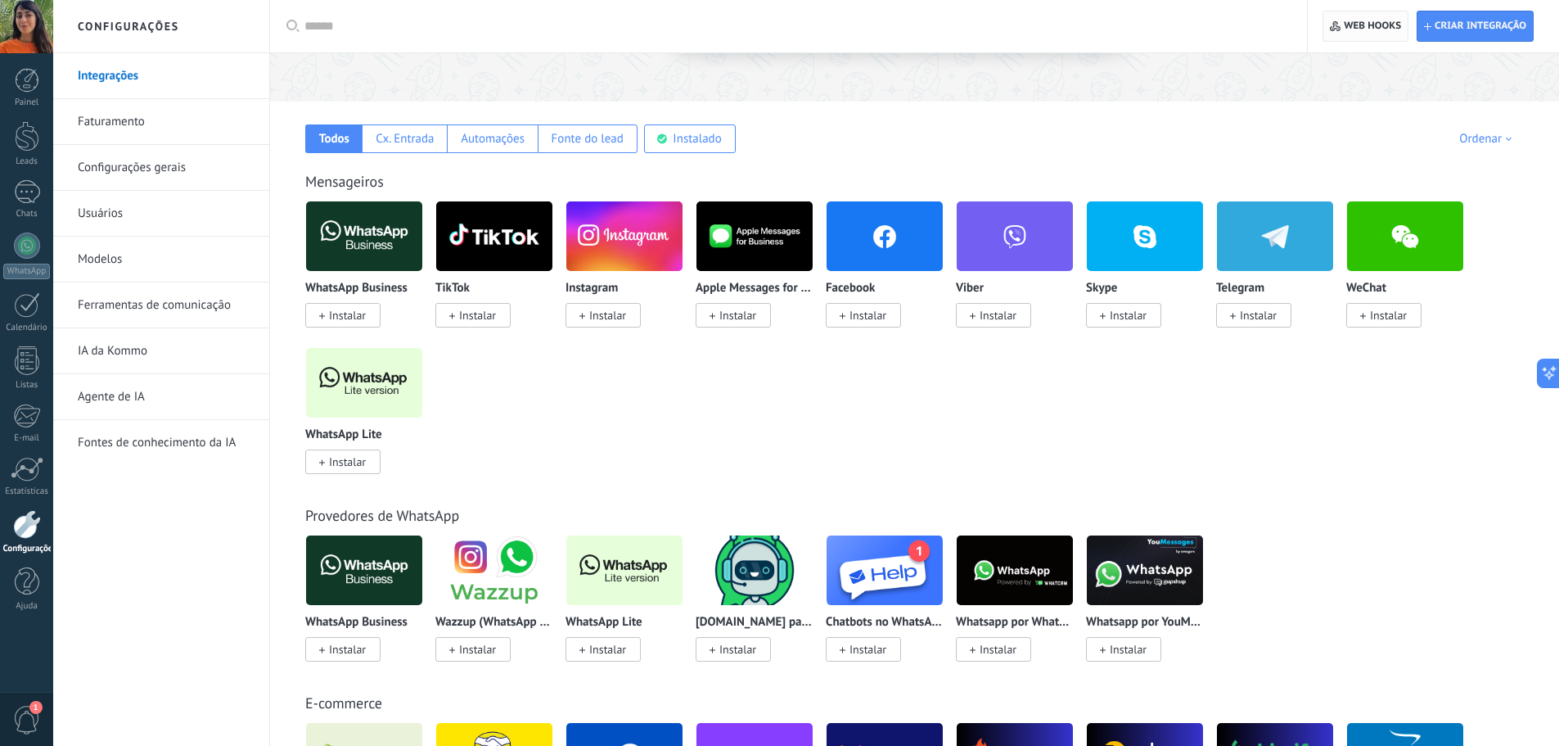
click at [1369, 34] on span "Web hooks 0" at bounding box center [1365, 25] width 71 height 29
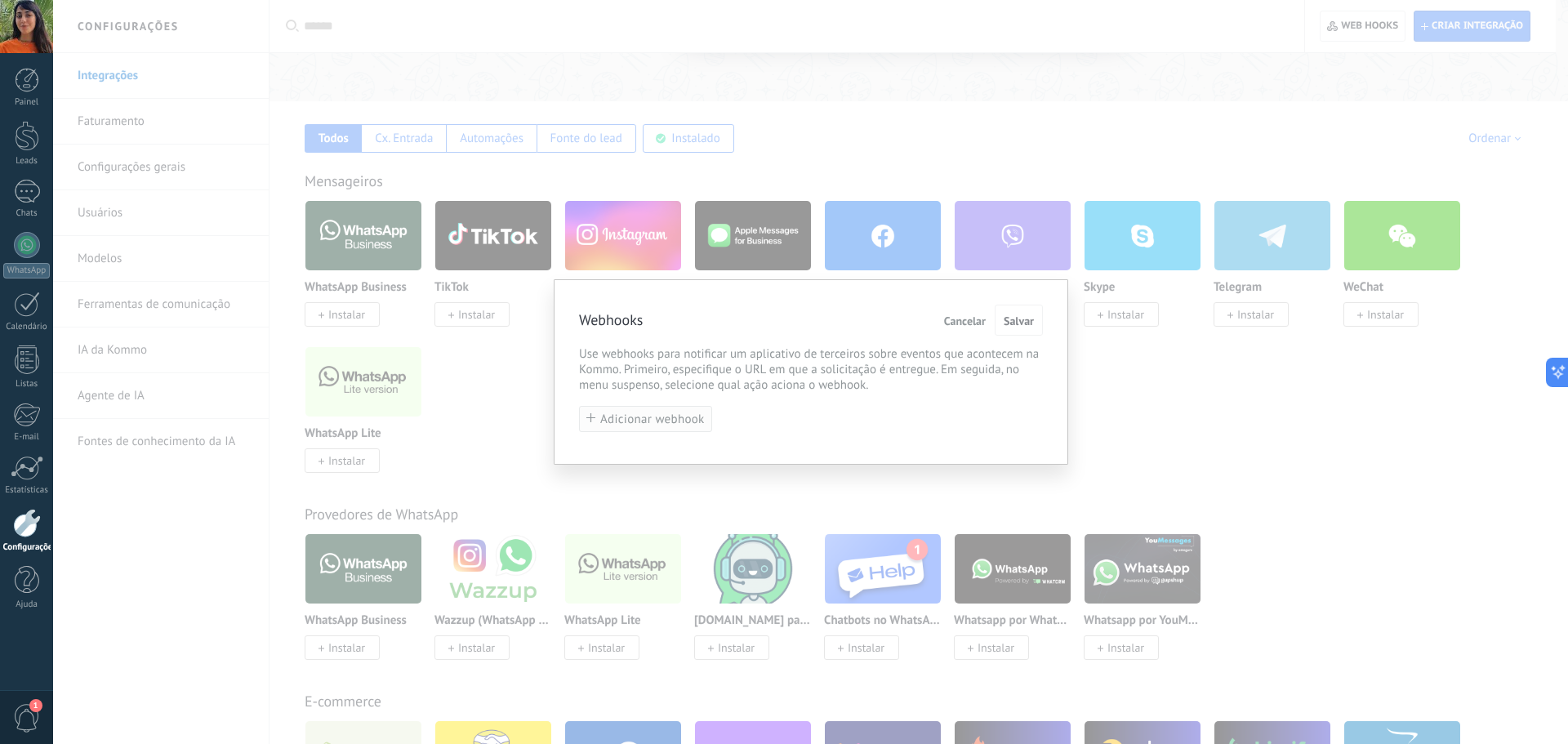
click at [678, 425] on span "Adicionar webhook" at bounding box center [652, 419] width 105 height 12
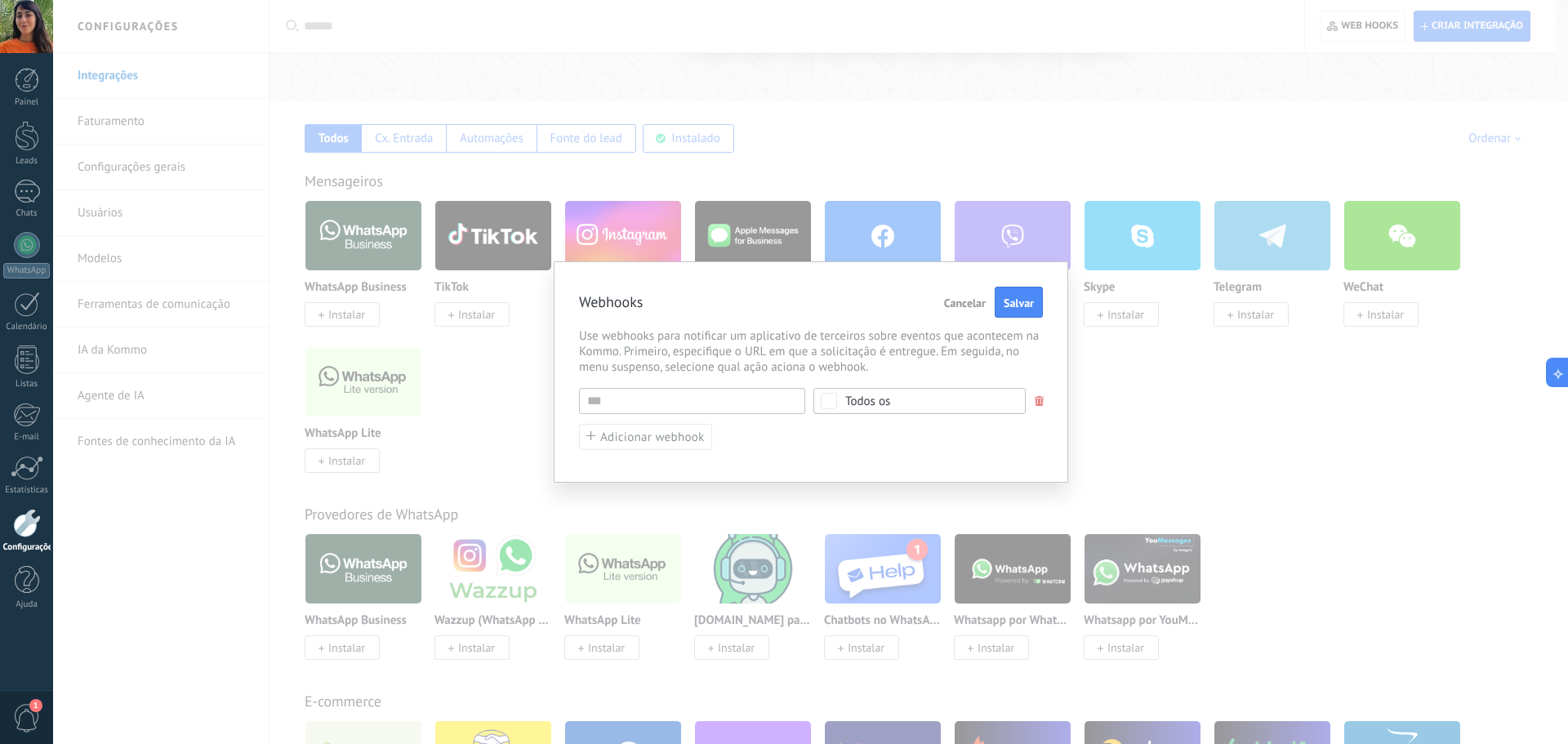
click at [975, 302] on span "Cancelar" at bounding box center [965, 302] width 42 height 11
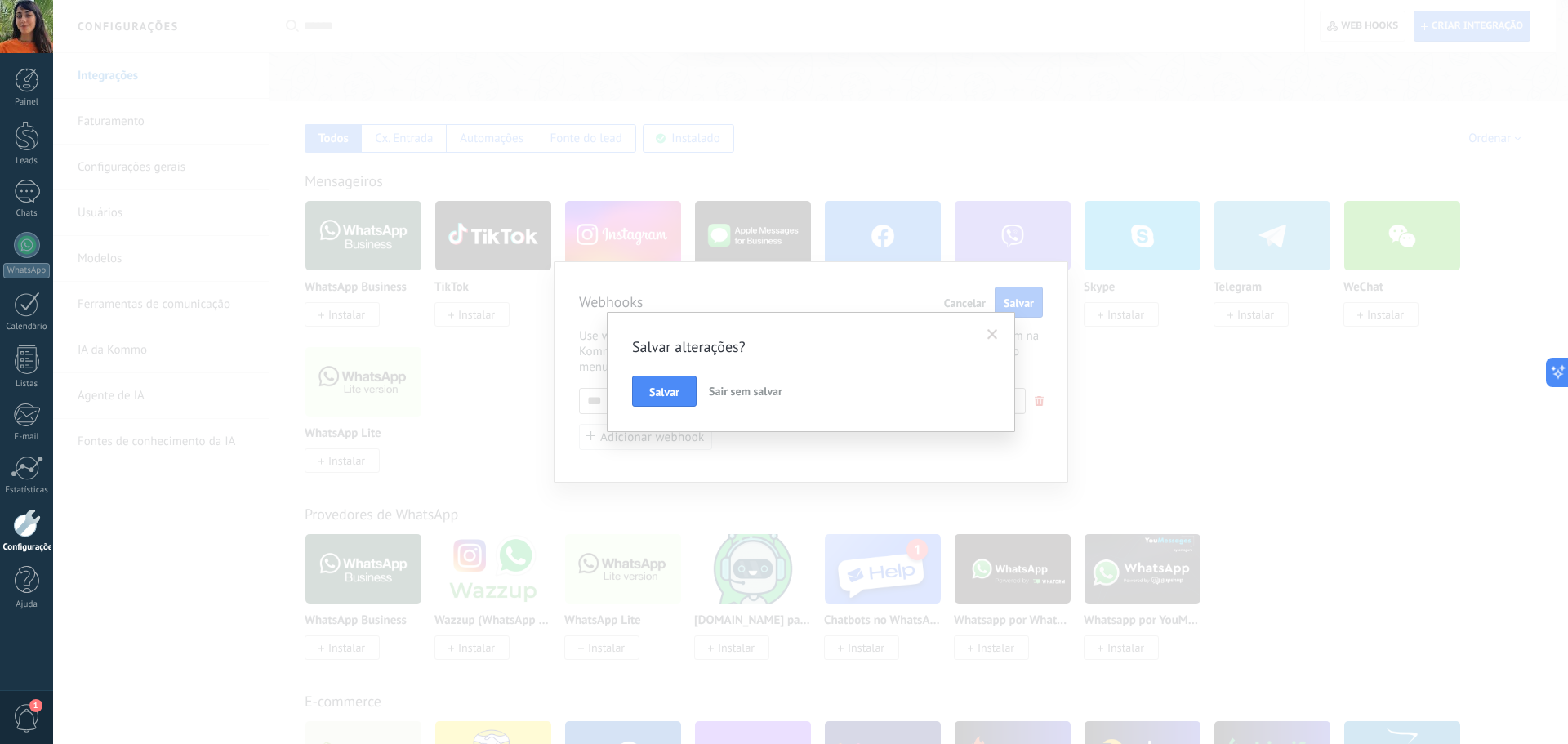
click at [781, 394] on span "Sair sem salvar" at bounding box center [746, 391] width 74 height 15
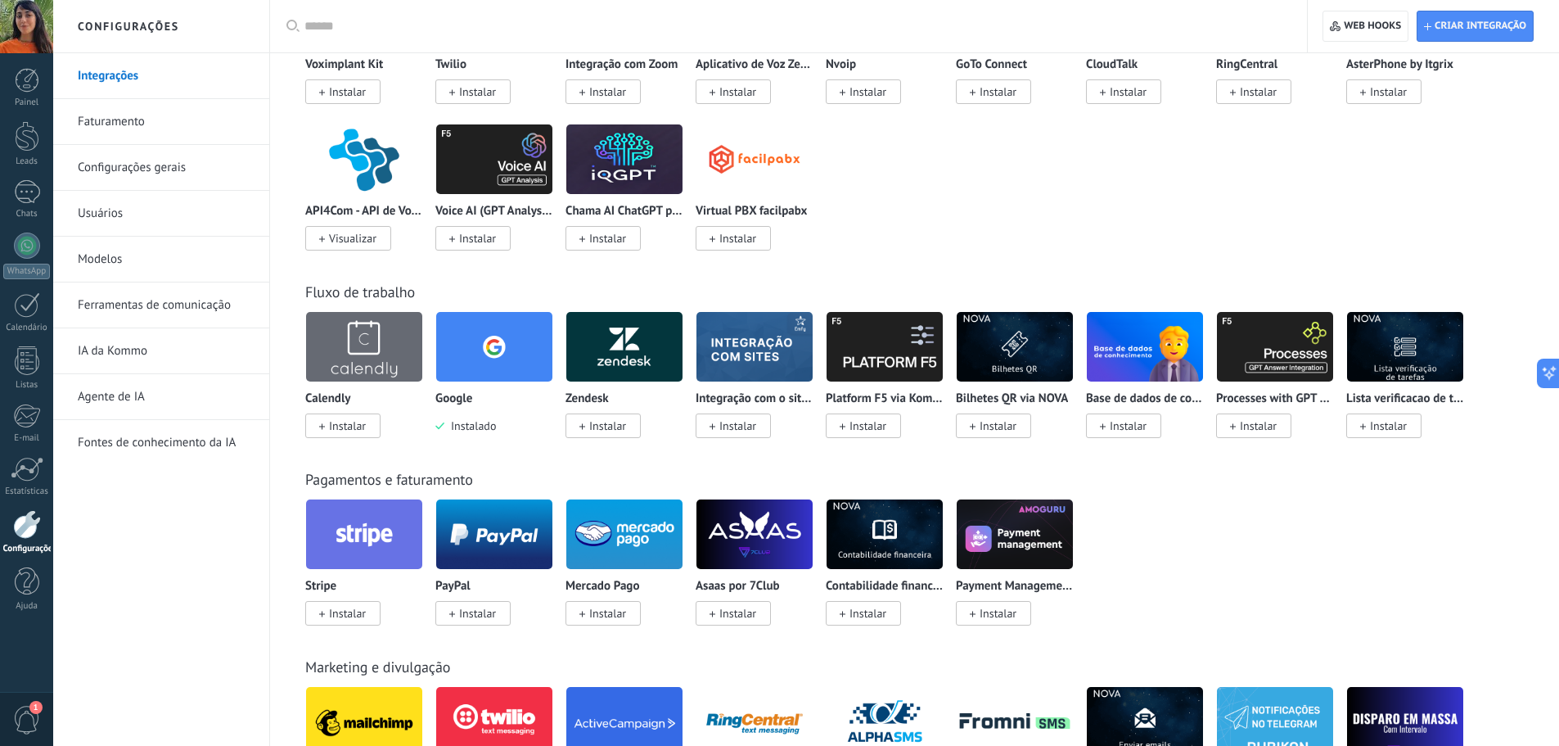
scroll to position [1856, 0]
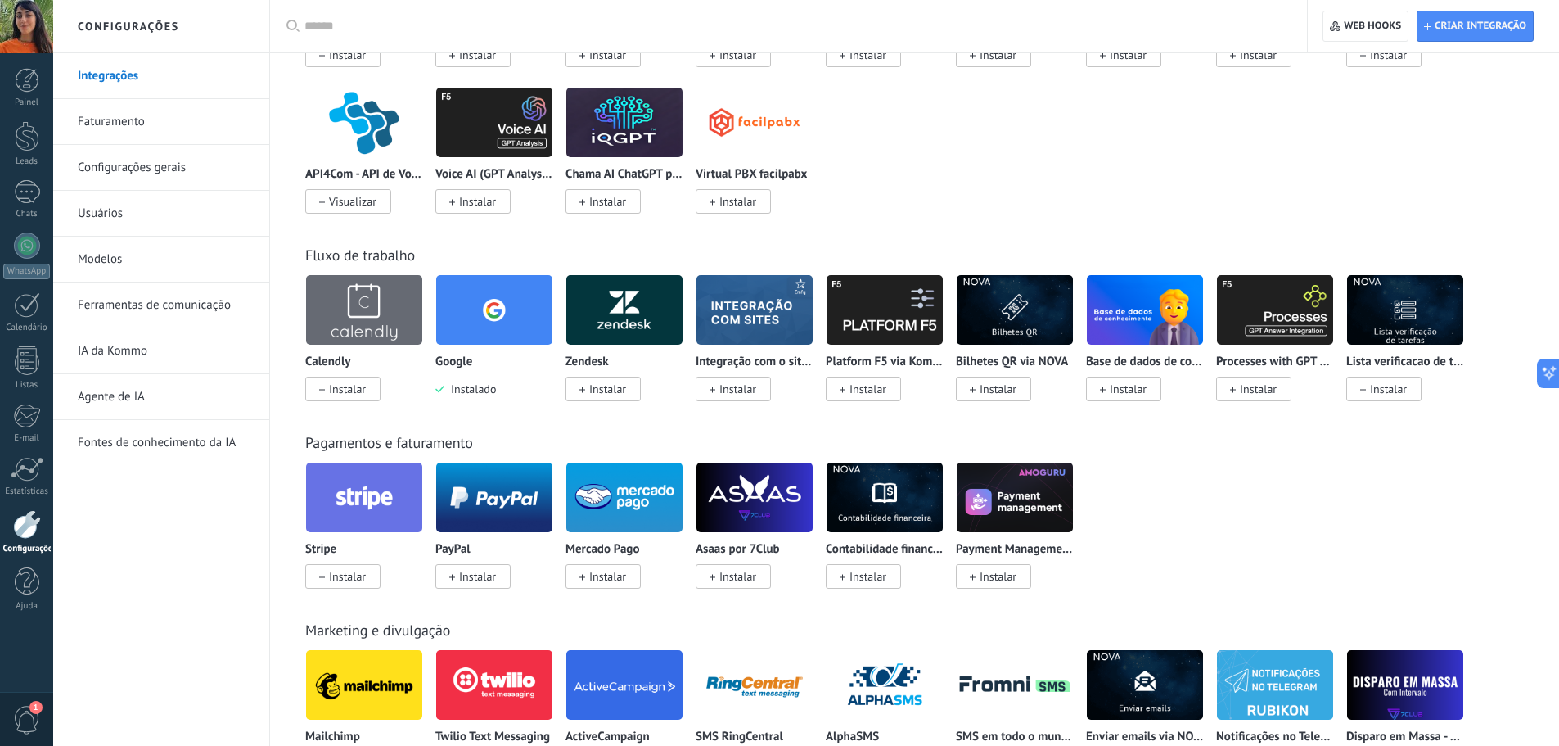
click at [489, 310] on img at bounding box center [494, 309] width 116 height 79
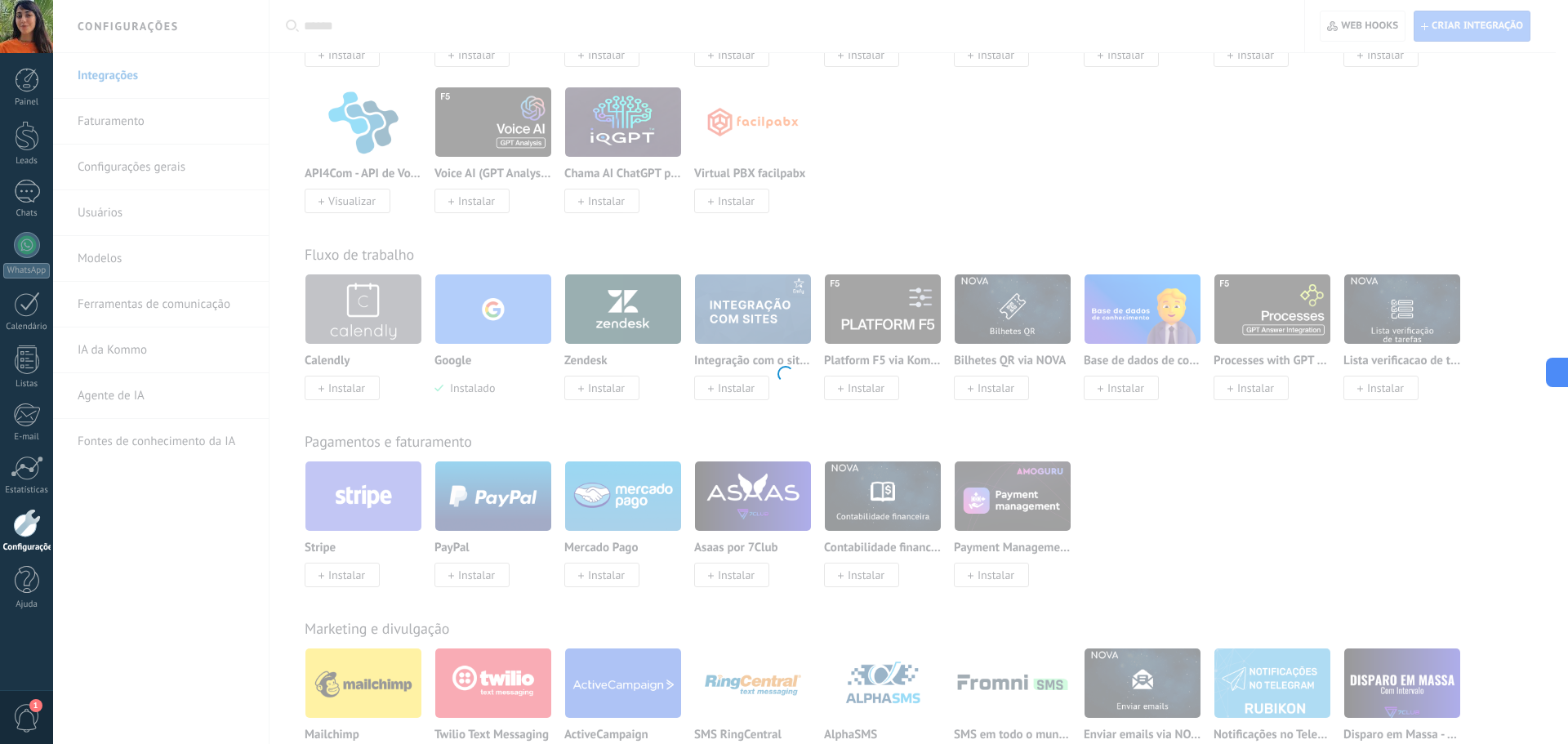
click at [459, 355] on div at bounding box center [784, 372] width 1568 height 744
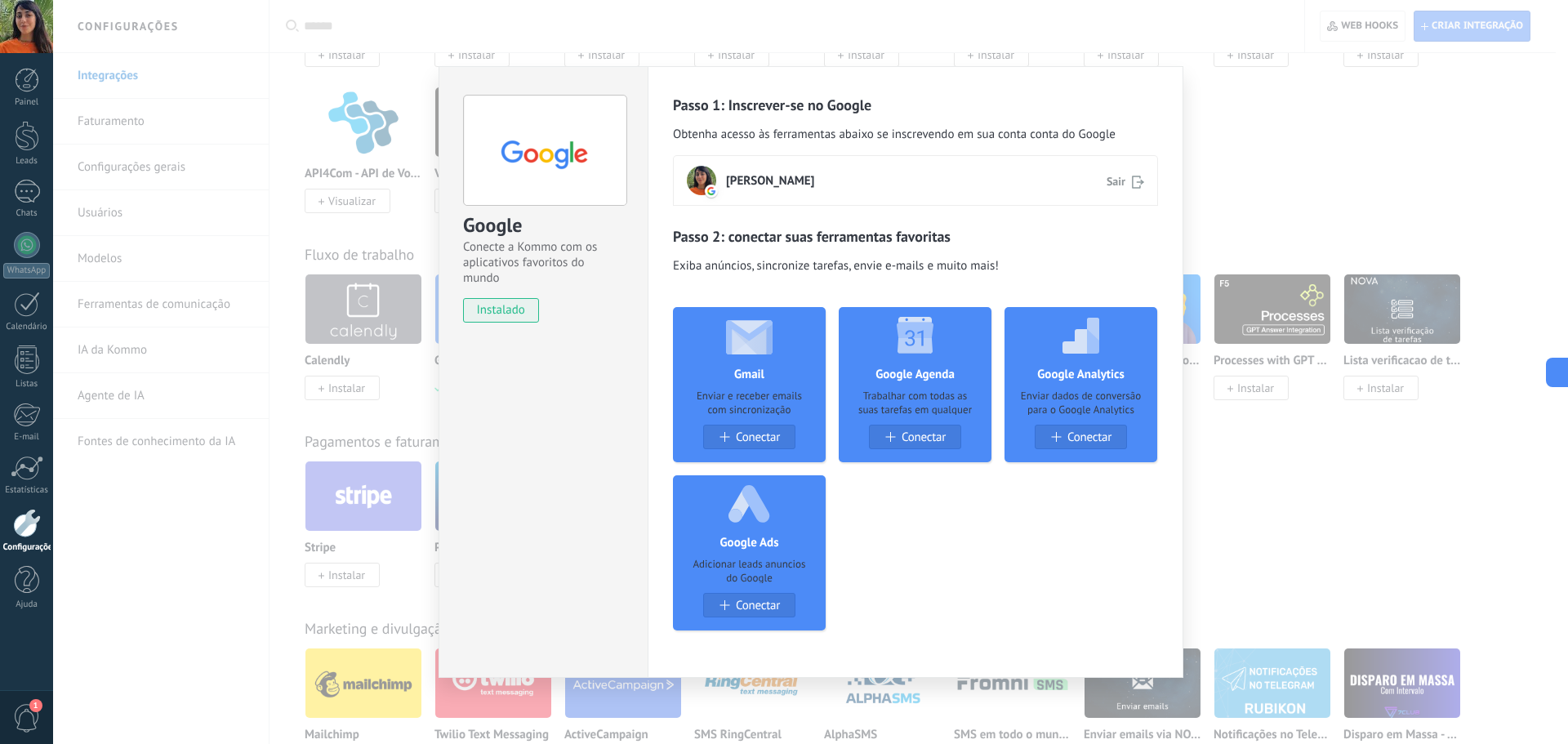
click at [1260, 88] on div "Google Conecte a Kommo com os aplicativos favoritos do mundo instalado Desinsta…" at bounding box center [810, 372] width 1514 height 744
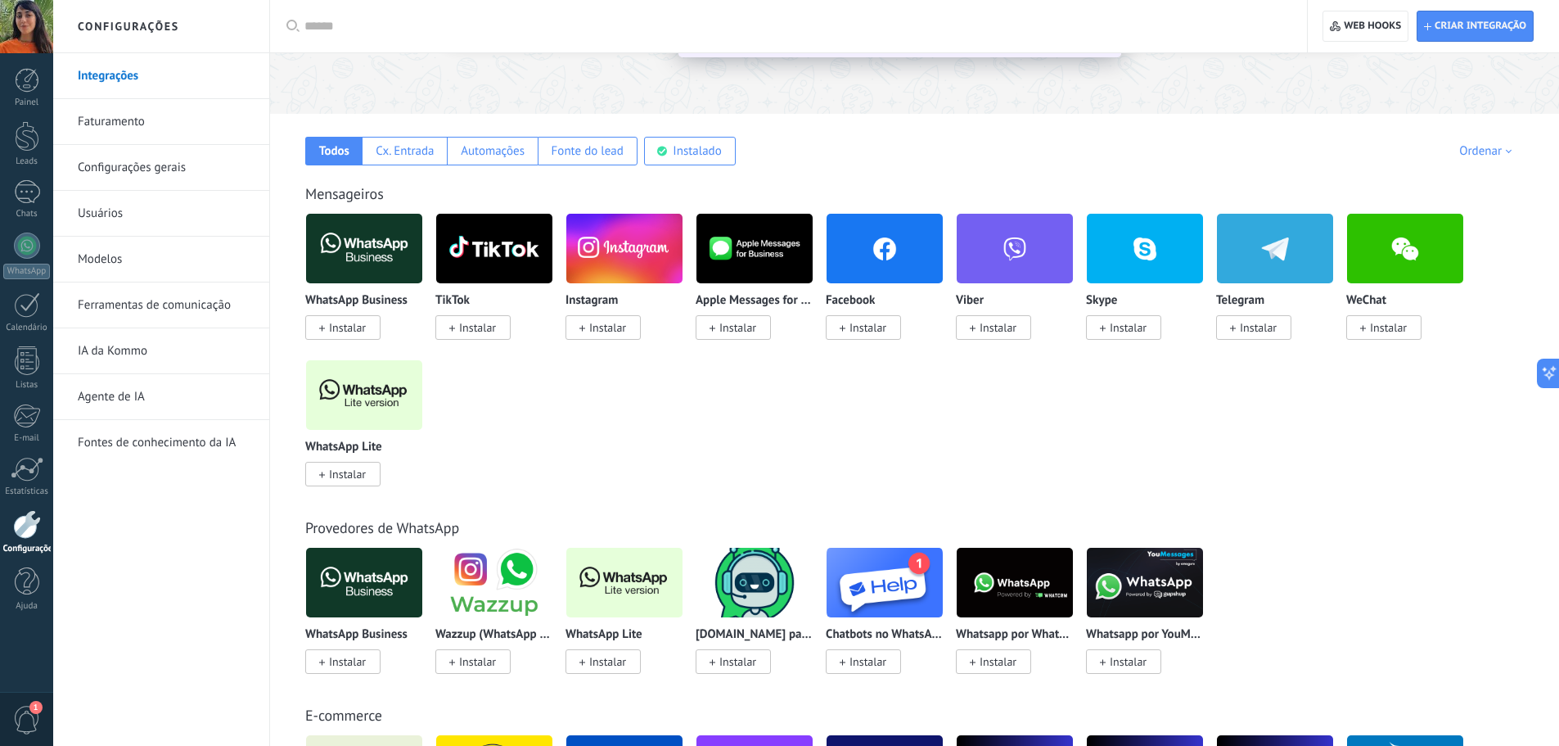
scroll to position [0, 0]
